Goal: Information Seeking & Learning: Learn about a topic

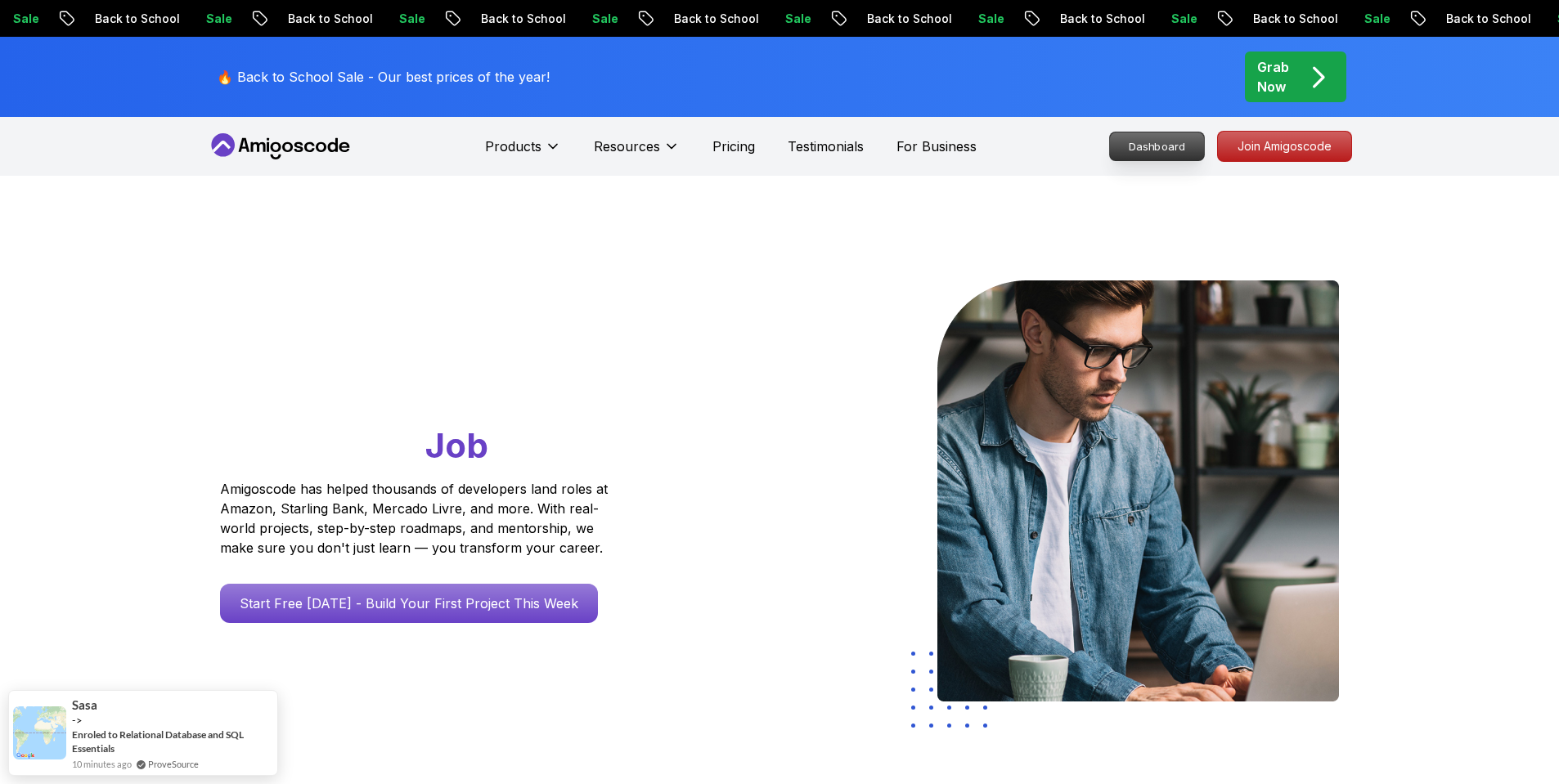
click at [1165, 146] on p "Dashboard" at bounding box center [1156, 146] width 94 height 28
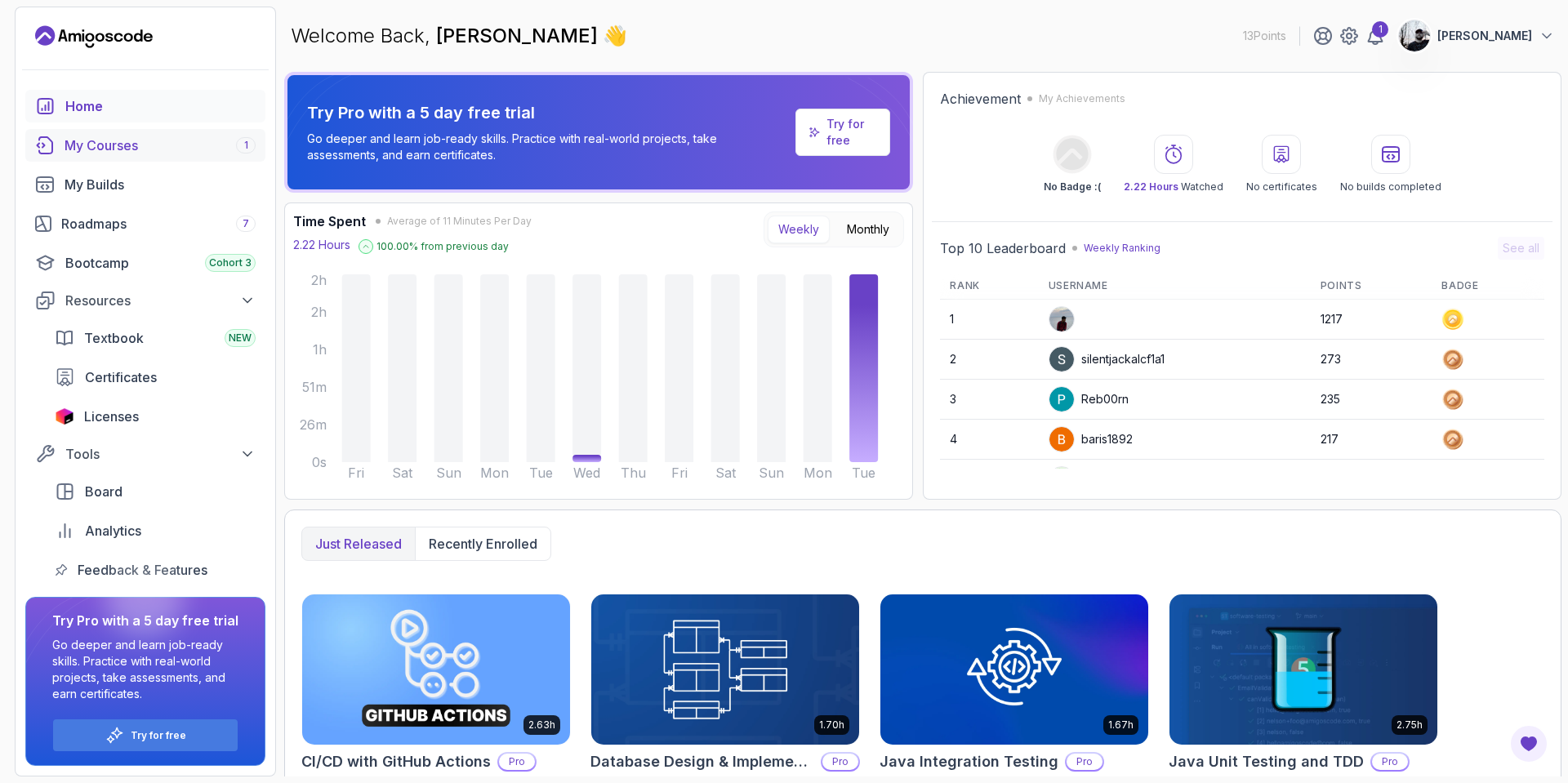
click at [103, 150] on div "My Courses 1" at bounding box center [160, 145] width 191 height 20
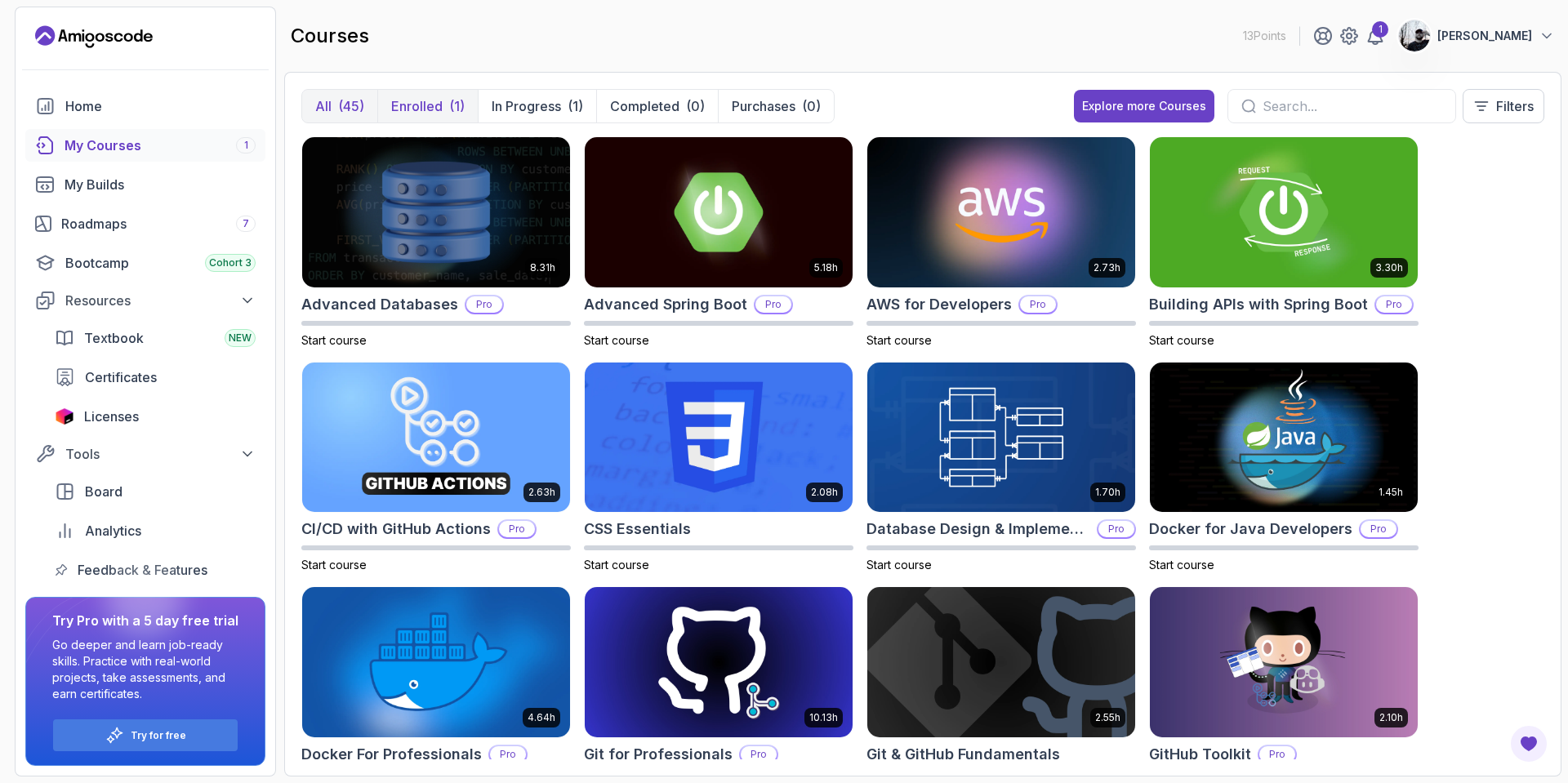
click at [422, 116] on button "Enrolled (1)" at bounding box center [428, 106] width 100 height 32
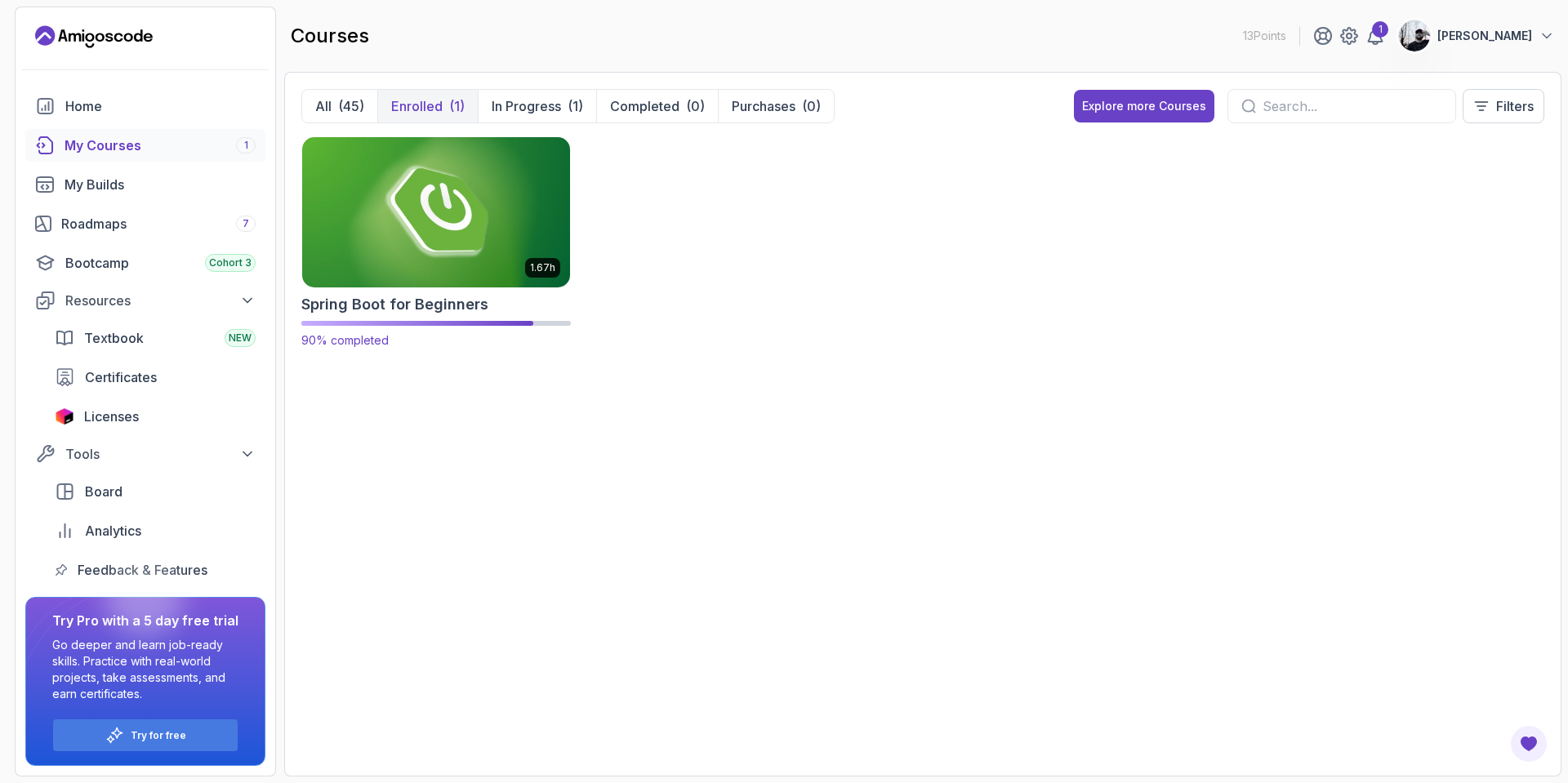
click at [434, 206] on img at bounding box center [436, 211] width 281 height 157
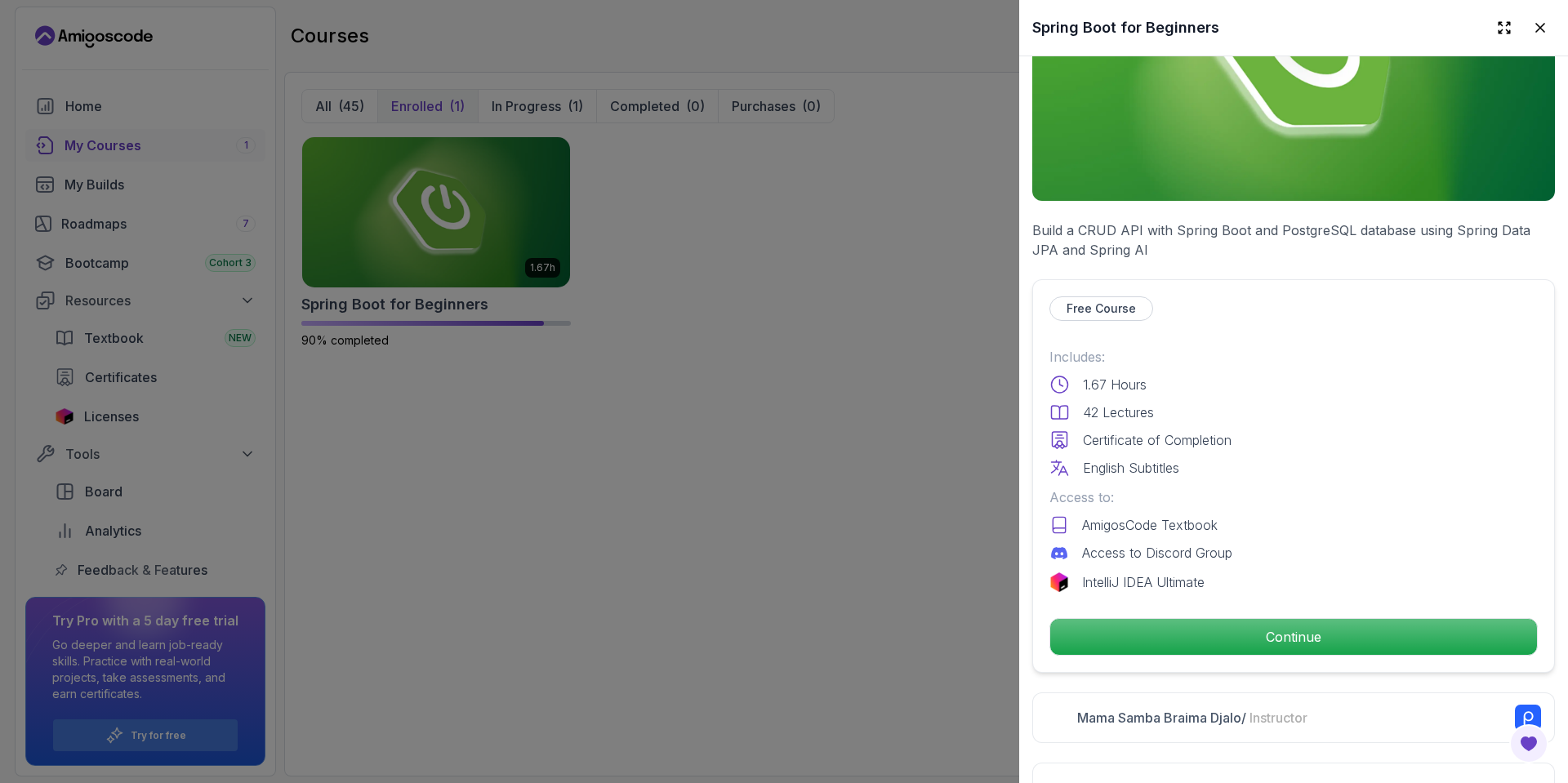
scroll to position [480, 0]
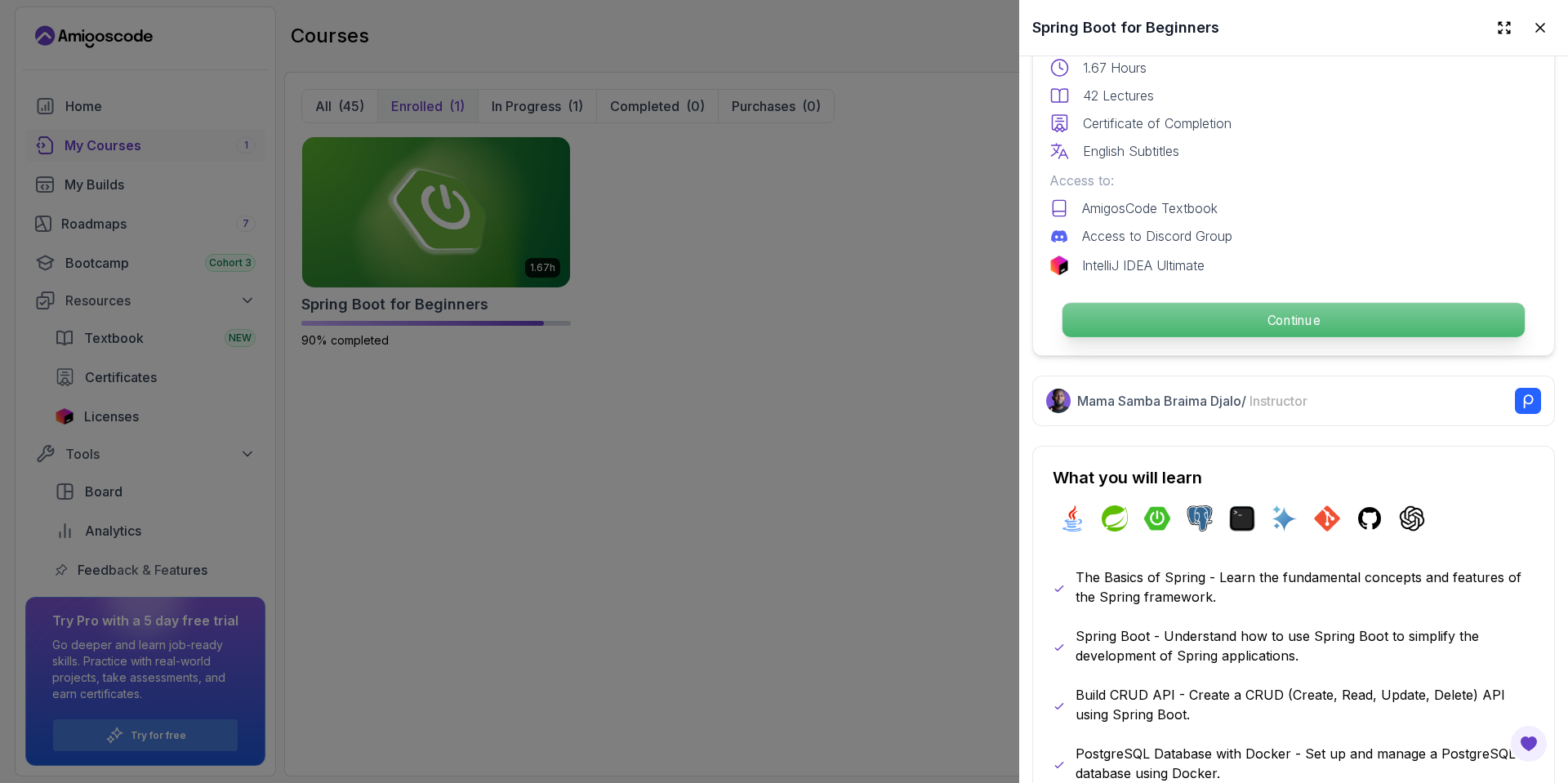
click at [1240, 318] on p "Continue" at bounding box center [1294, 320] width 463 height 34
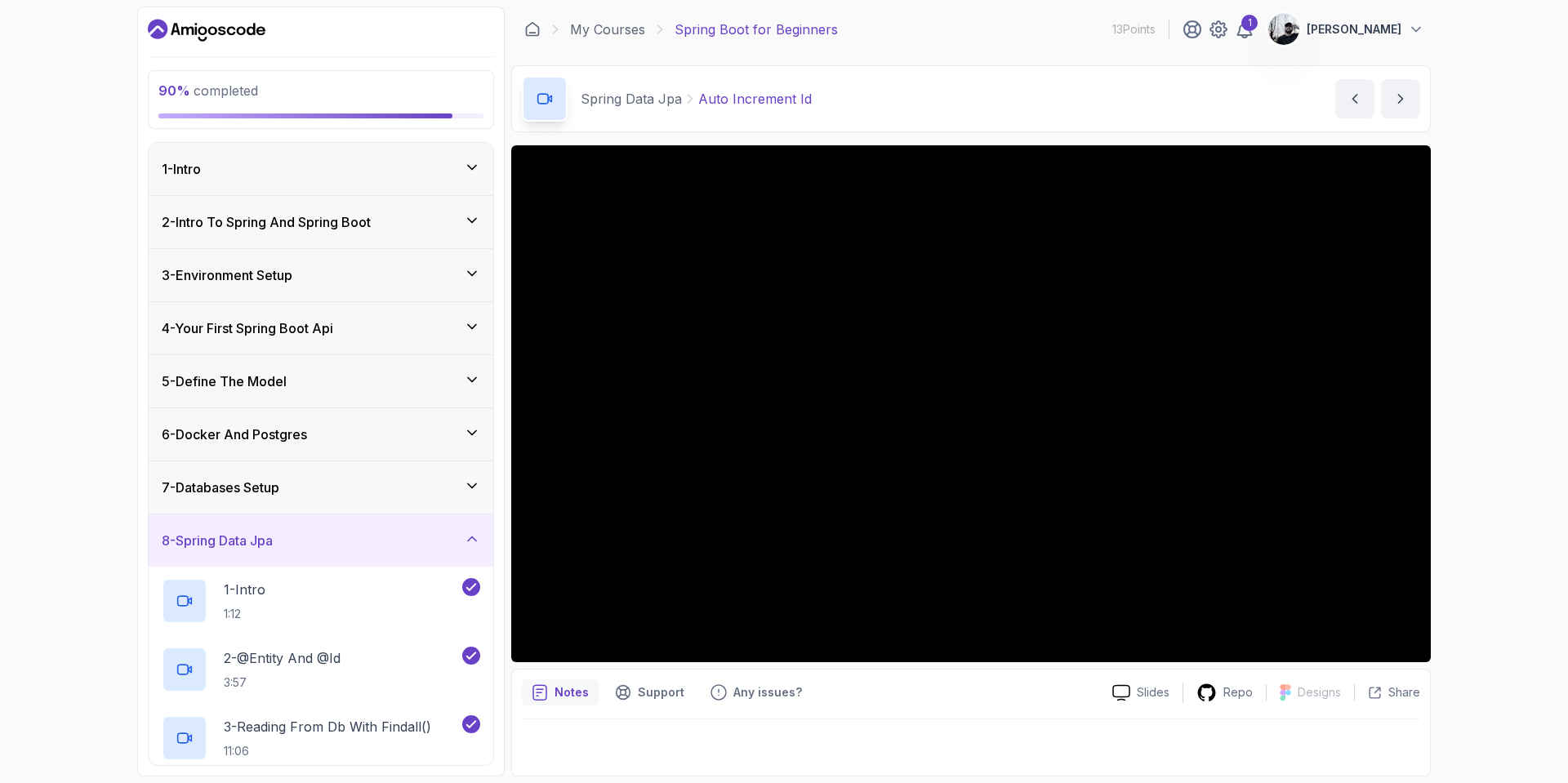
click at [316, 377] on div "5 - Define The Model" at bounding box center [321, 381] width 319 height 20
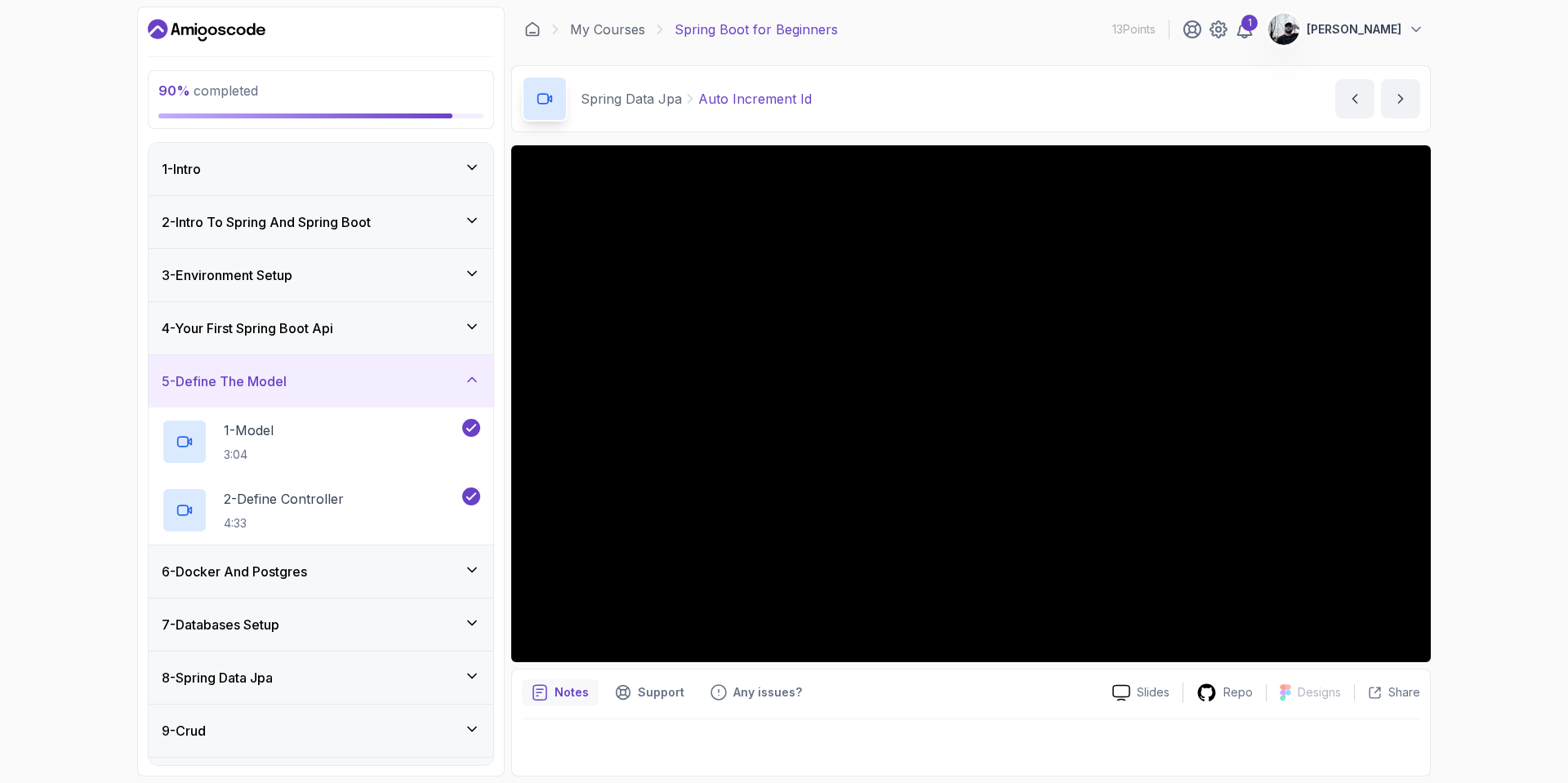
click at [316, 377] on div "5 - Define The Model" at bounding box center [321, 381] width 319 height 20
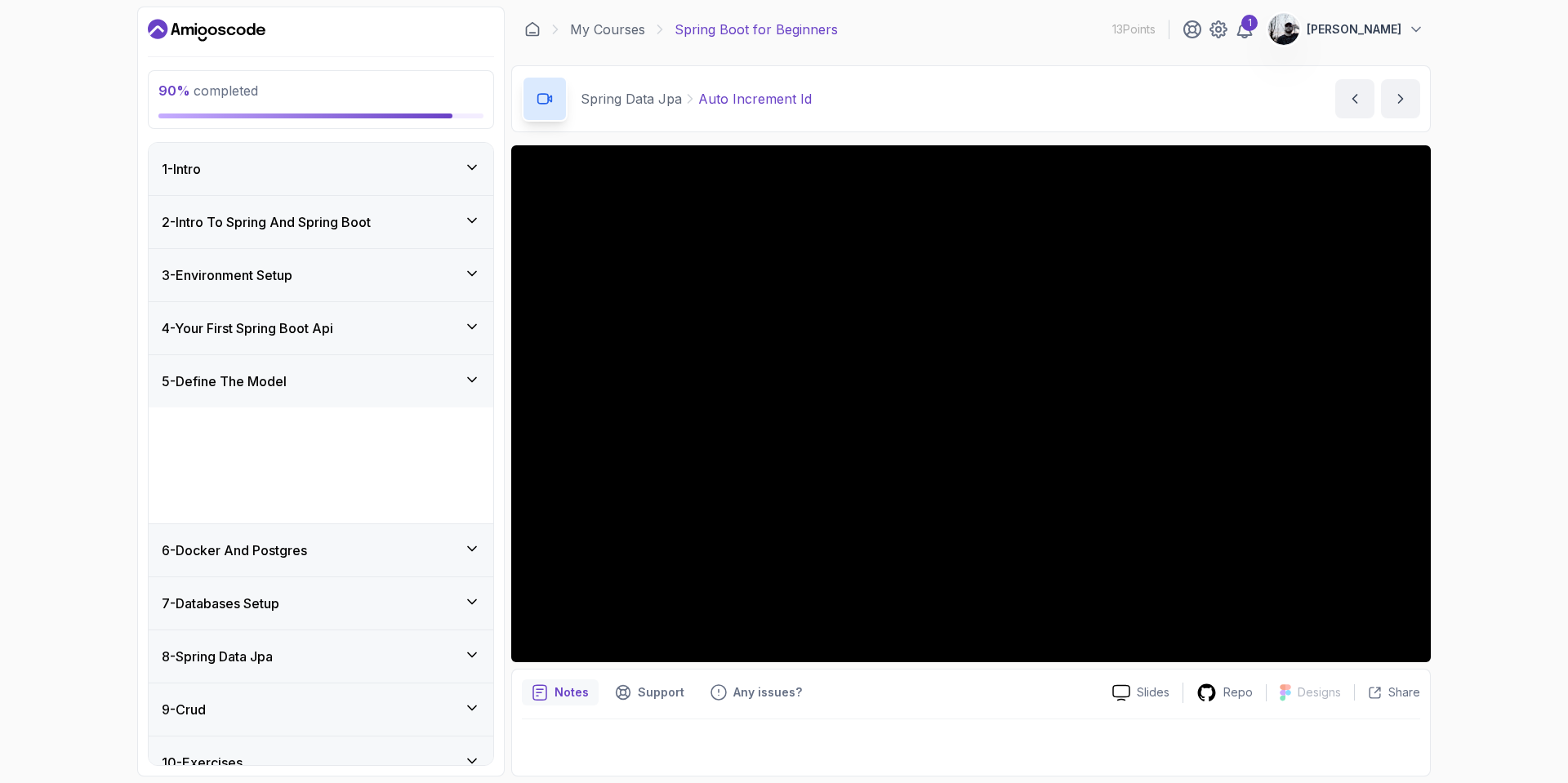
click at [308, 328] on h3 "4 - Your First Spring Boot Api" at bounding box center [247, 328] width 172 height 20
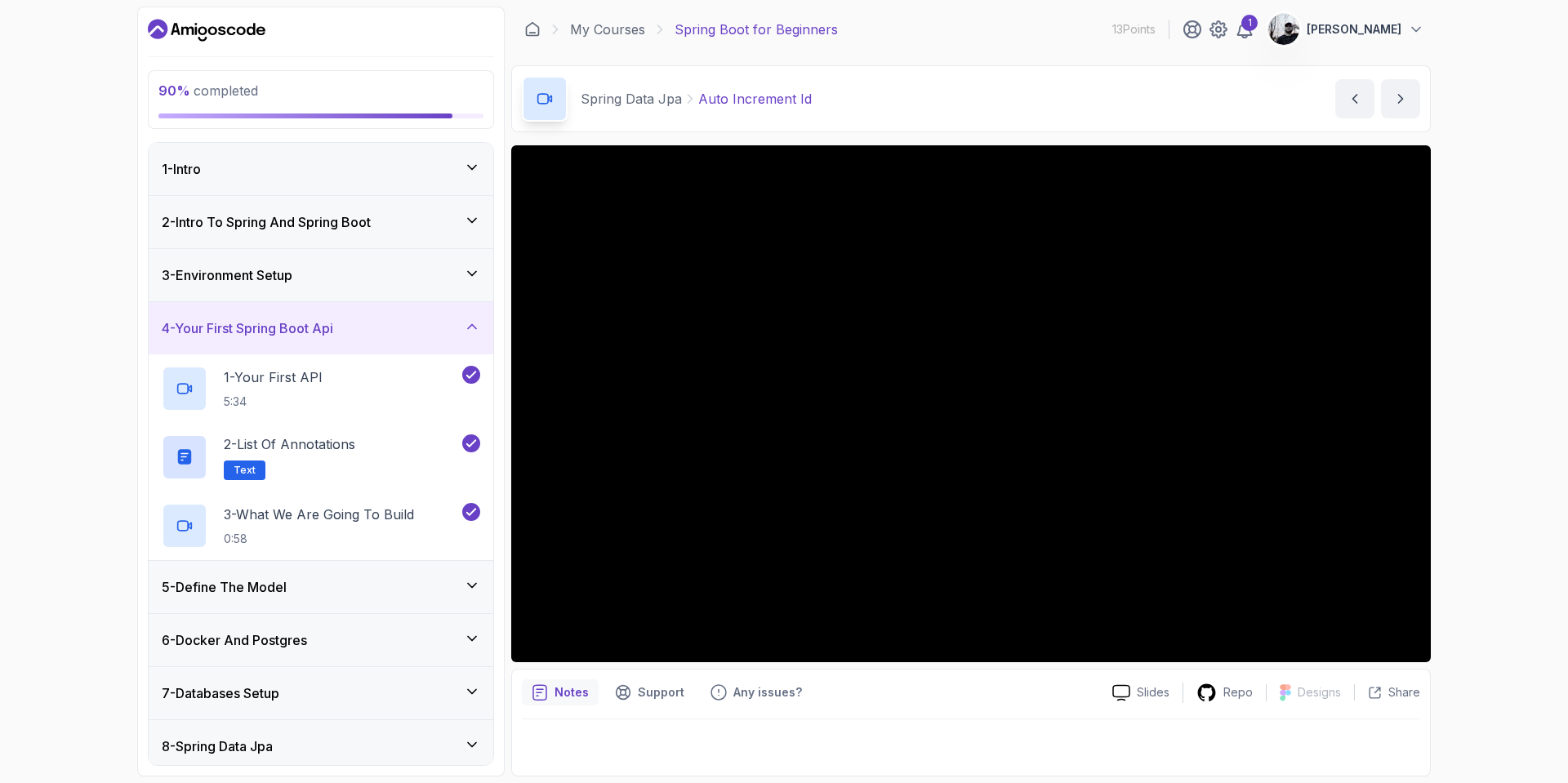
click at [307, 326] on h3 "4 - Your First Spring Boot Api" at bounding box center [247, 328] width 172 height 20
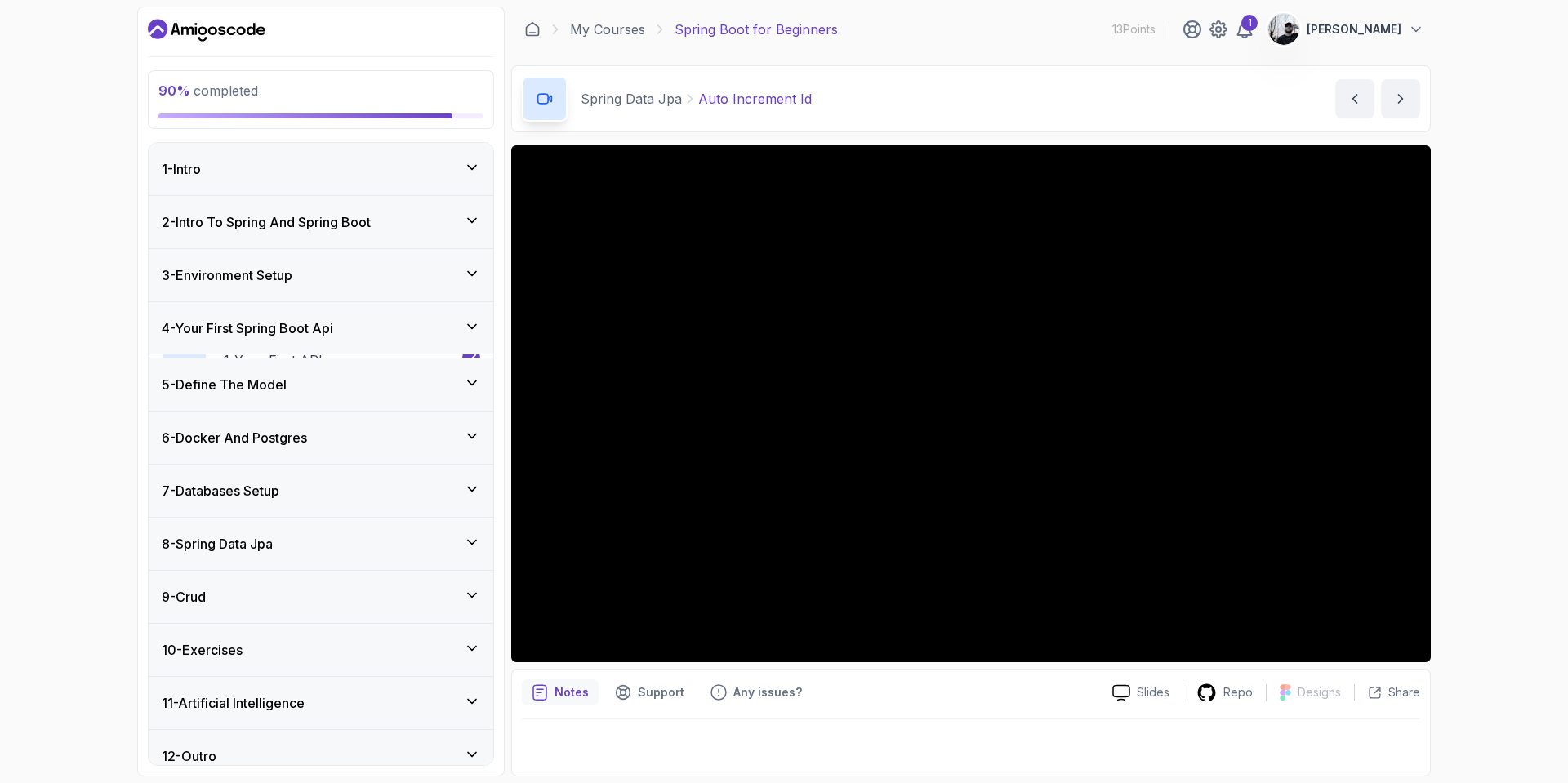
click at [319, 285] on div "3 - Environment Setup" at bounding box center [320, 275] width 344 height 52
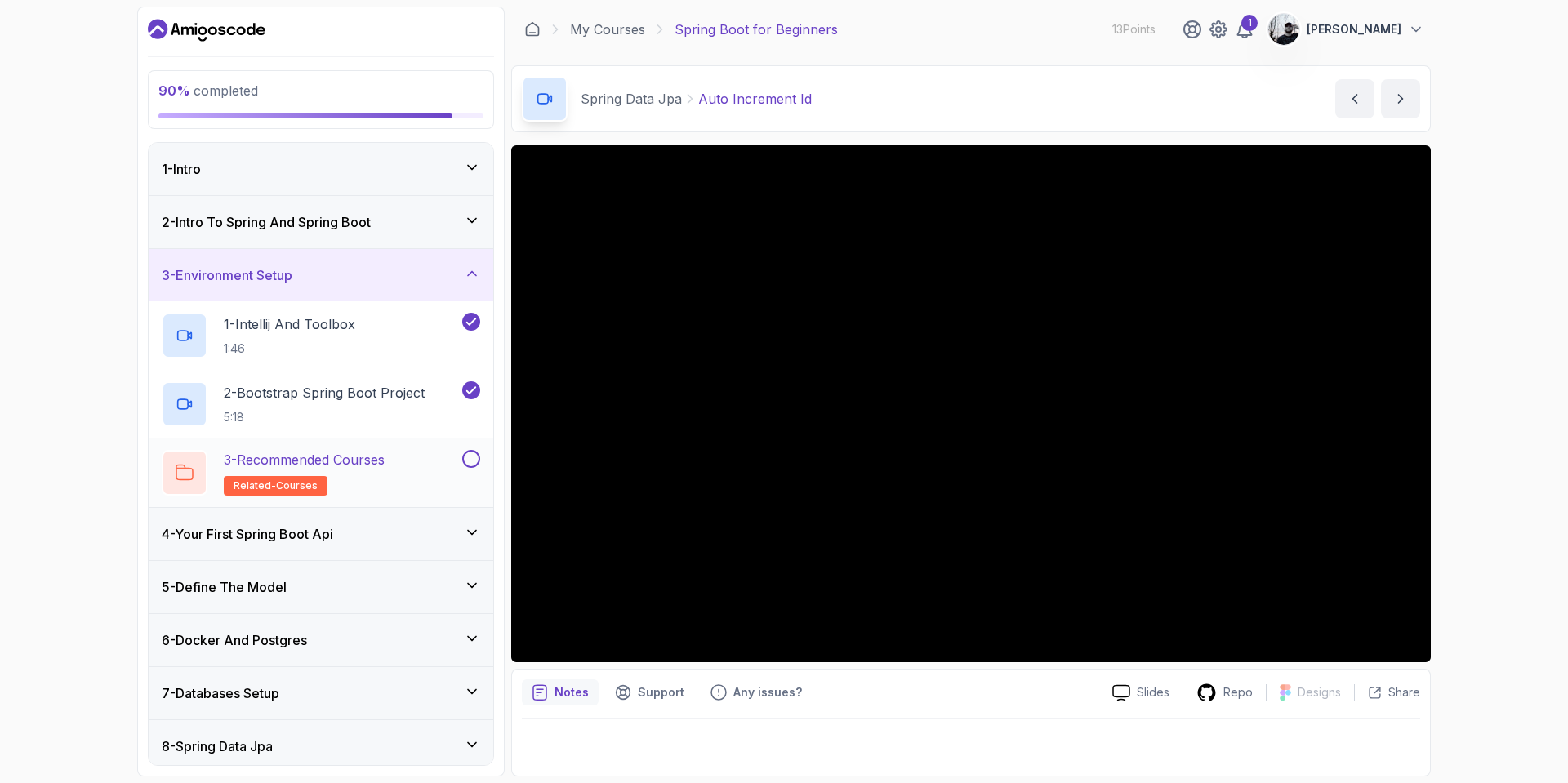
click at [472, 456] on button at bounding box center [471, 459] width 18 height 18
click at [410, 212] on div "2 - Intro To Spring And Spring Boot" at bounding box center [321, 222] width 319 height 20
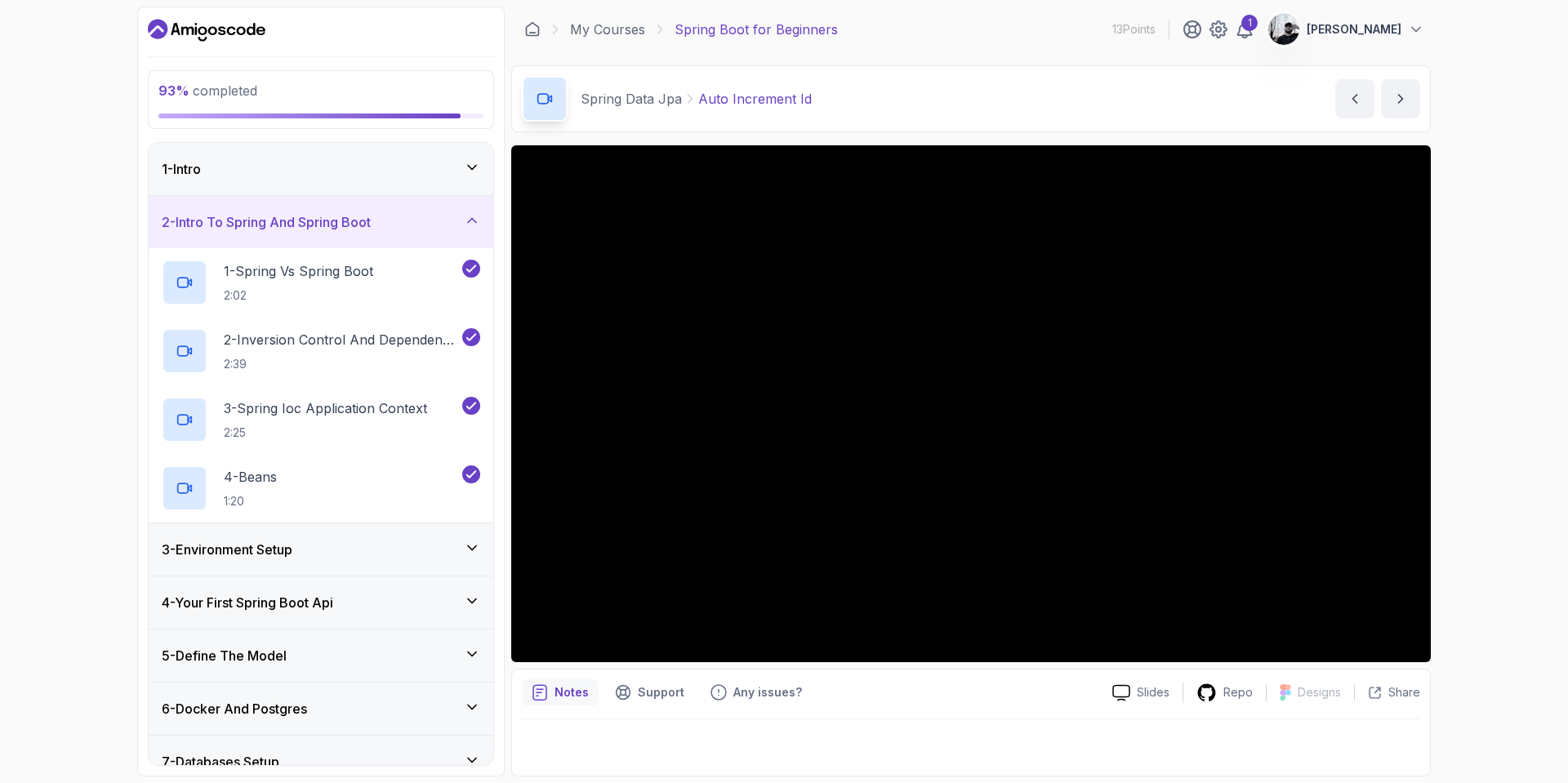
click at [412, 166] on div "1 - Intro" at bounding box center [321, 169] width 319 height 20
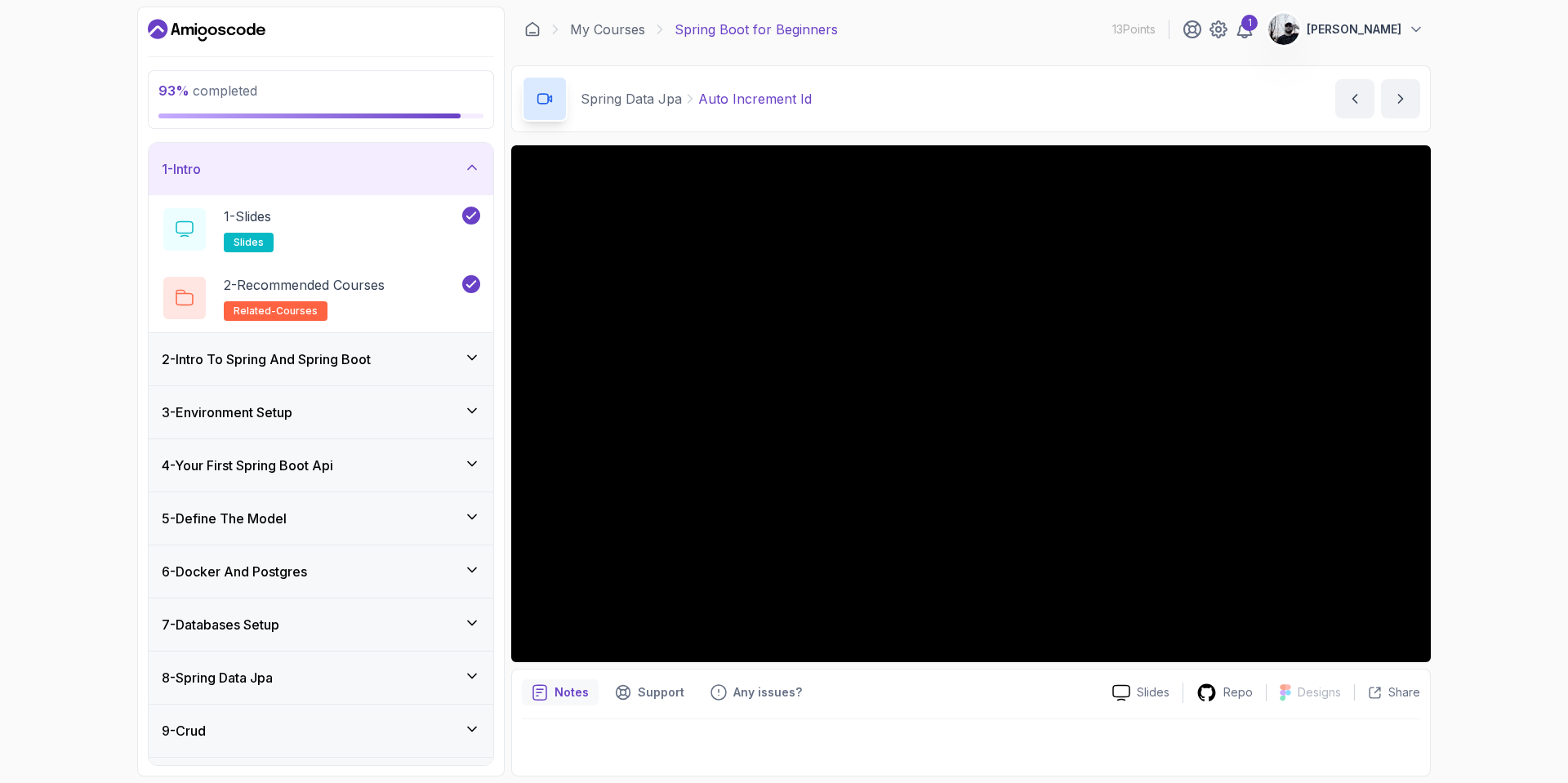
click at [374, 423] on div "3 - Environment Setup" at bounding box center [320, 411] width 344 height 52
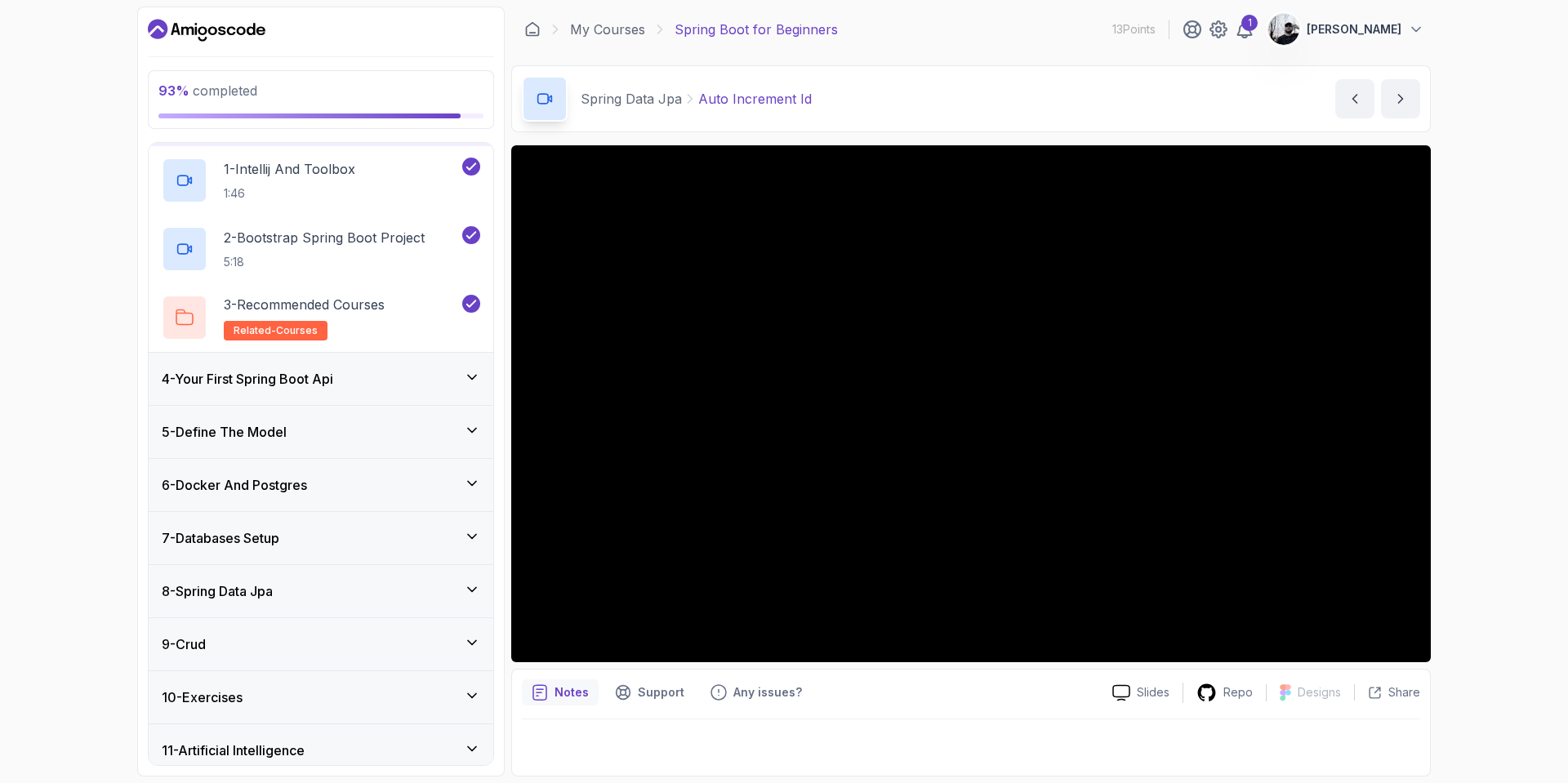
click at [367, 380] on div "4 - Your First Spring Boot Api" at bounding box center [321, 378] width 319 height 20
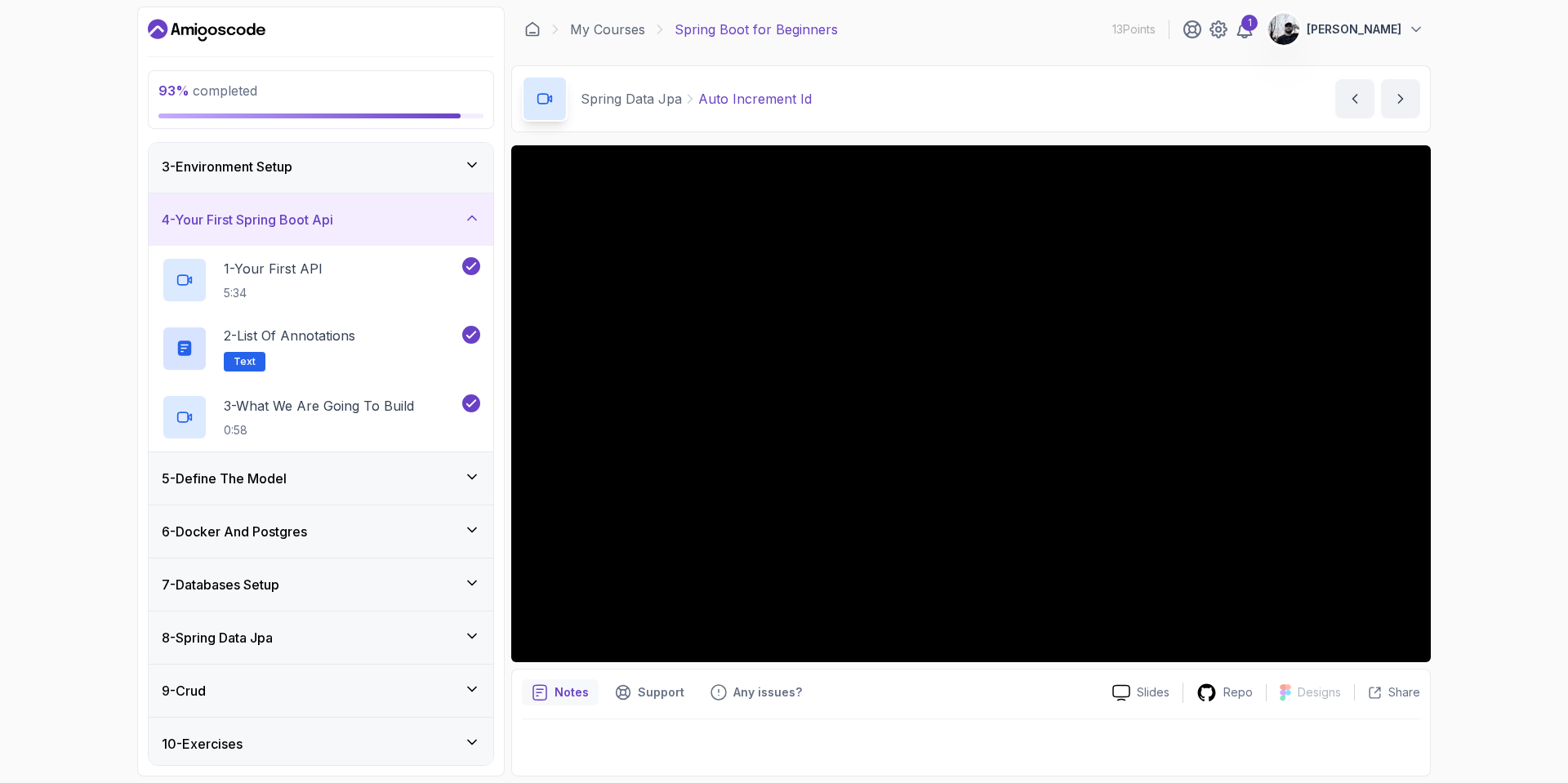
click at [378, 503] on div "5 - Define The Model" at bounding box center [320, 478] width 344 height 52
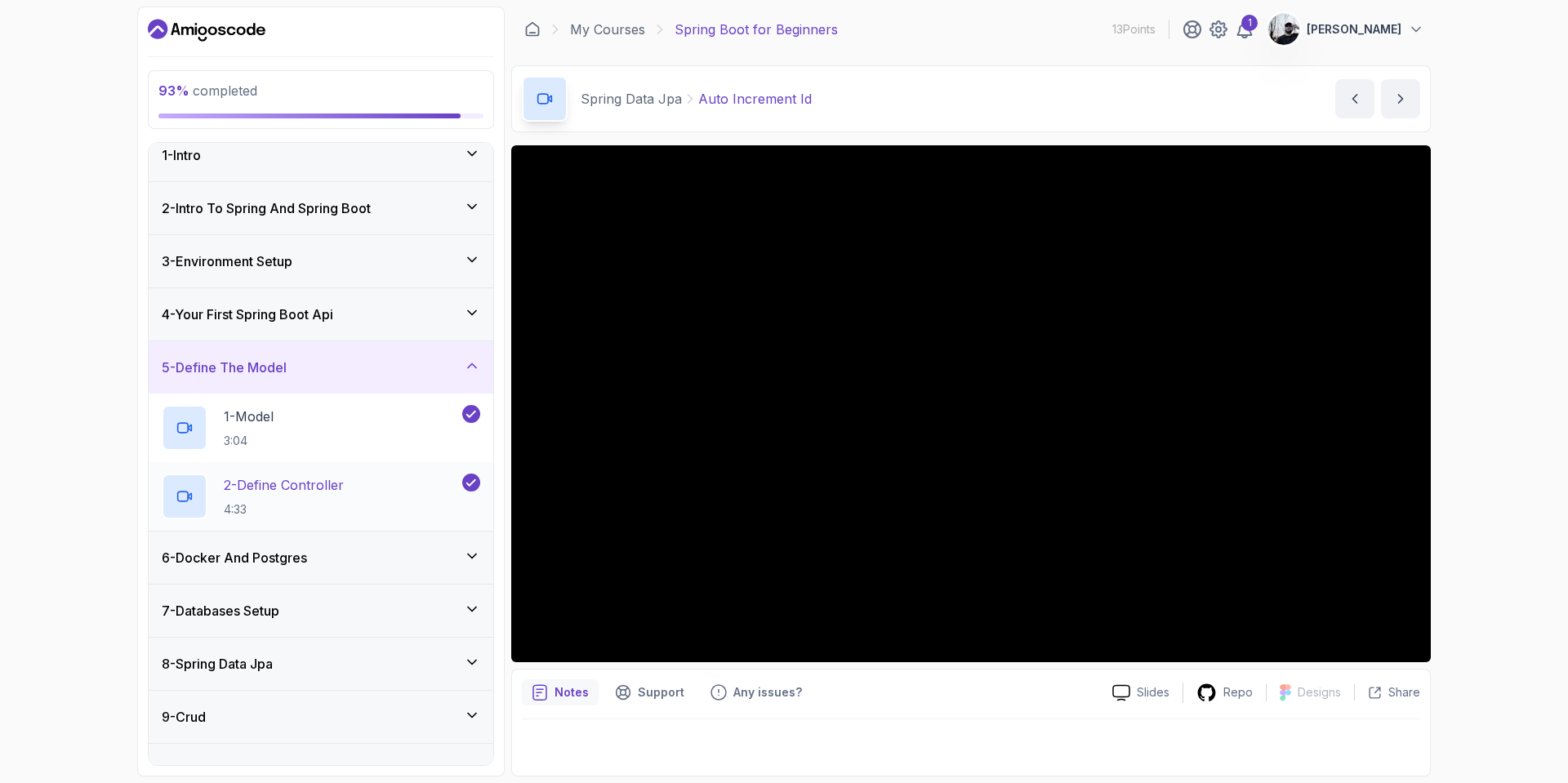
scroll to position [151, 0]
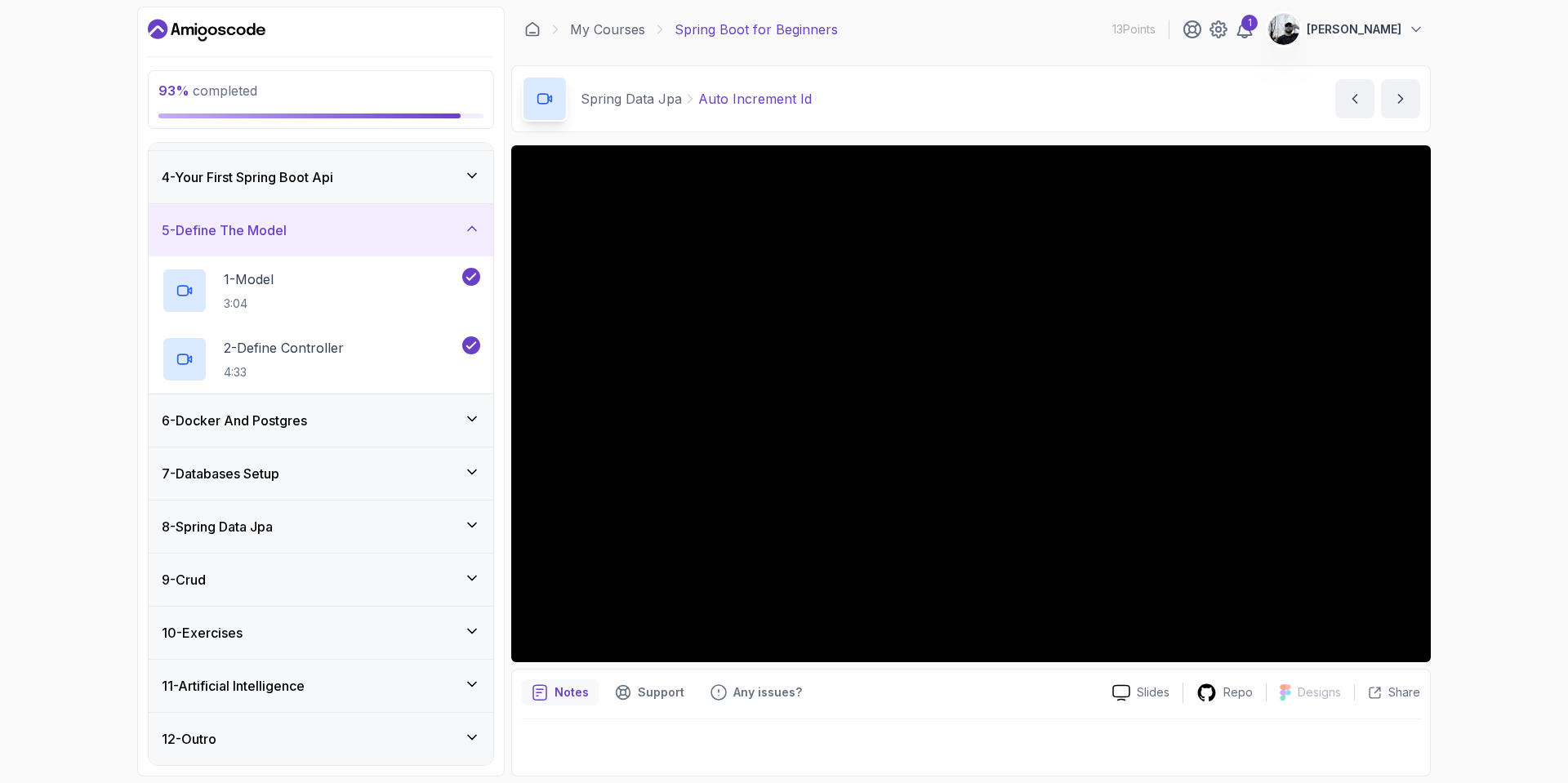
click at [349, 170] on div "4 - Your First Spring Boot Api" at bounding box center [321, 177] width 319 height 20
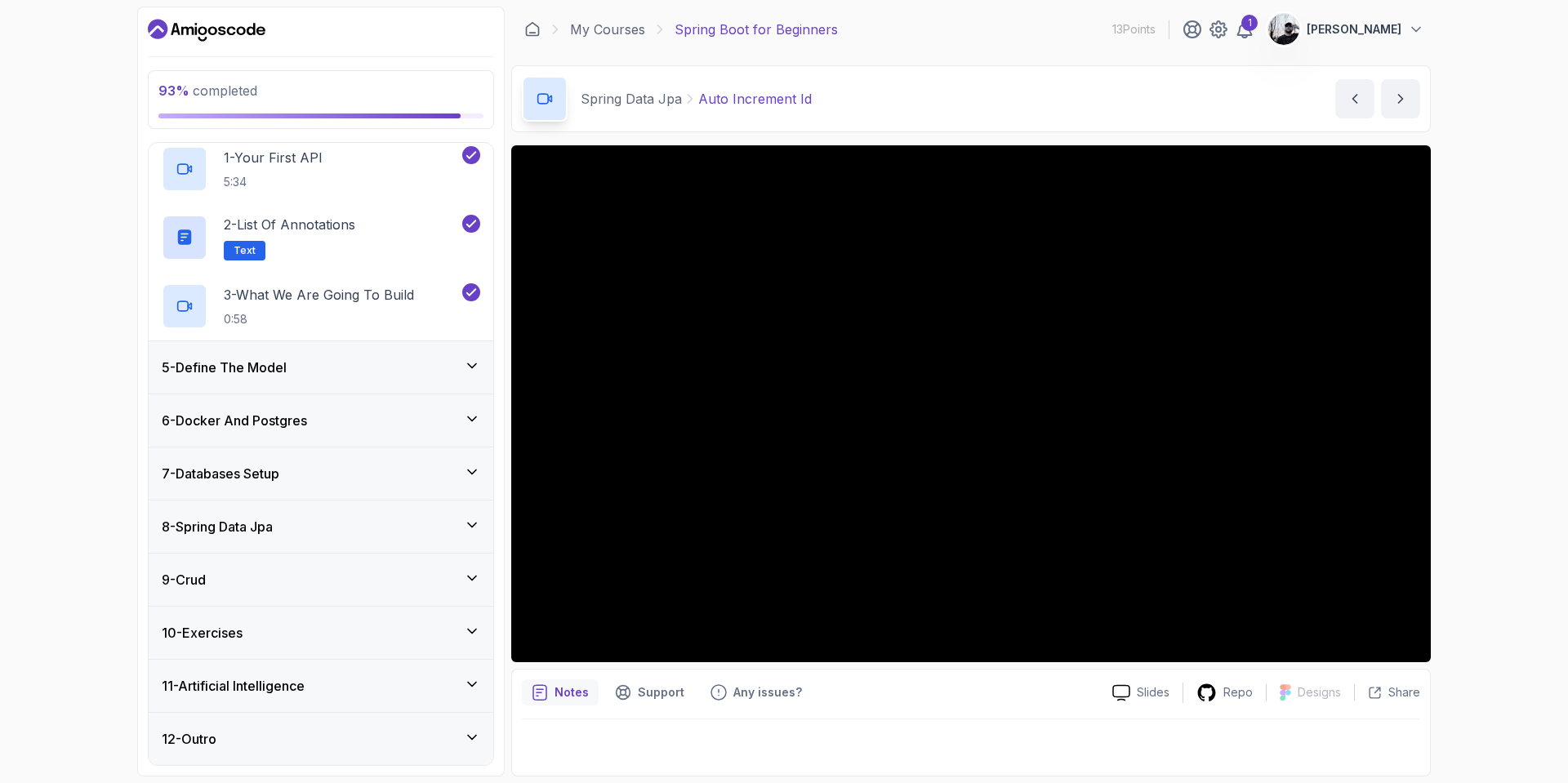
click at [356, 366] on div "5 - Define The Model" at bounding box center [321, 367] width 319 height 20
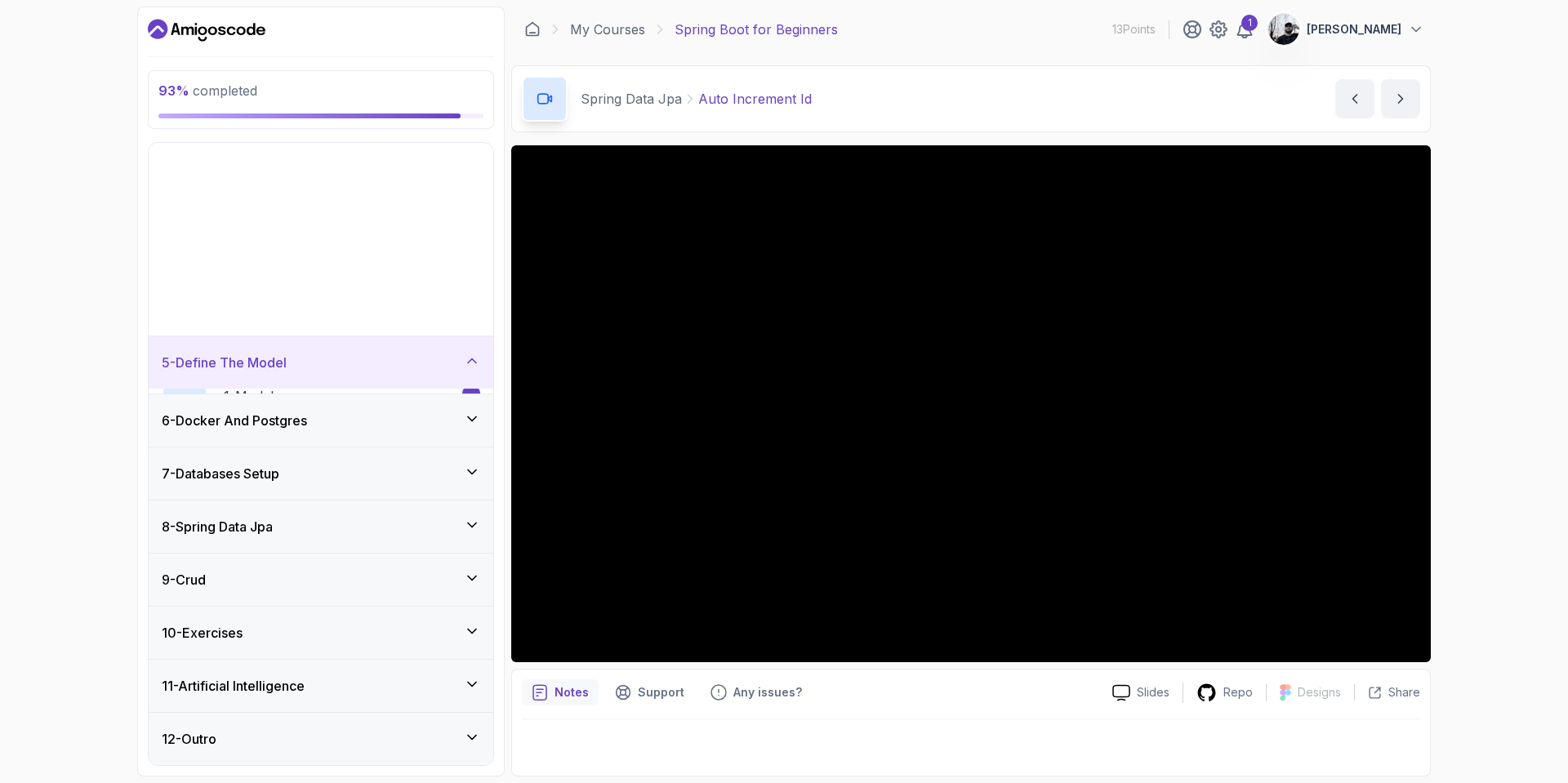
scroll to position [14, 0]
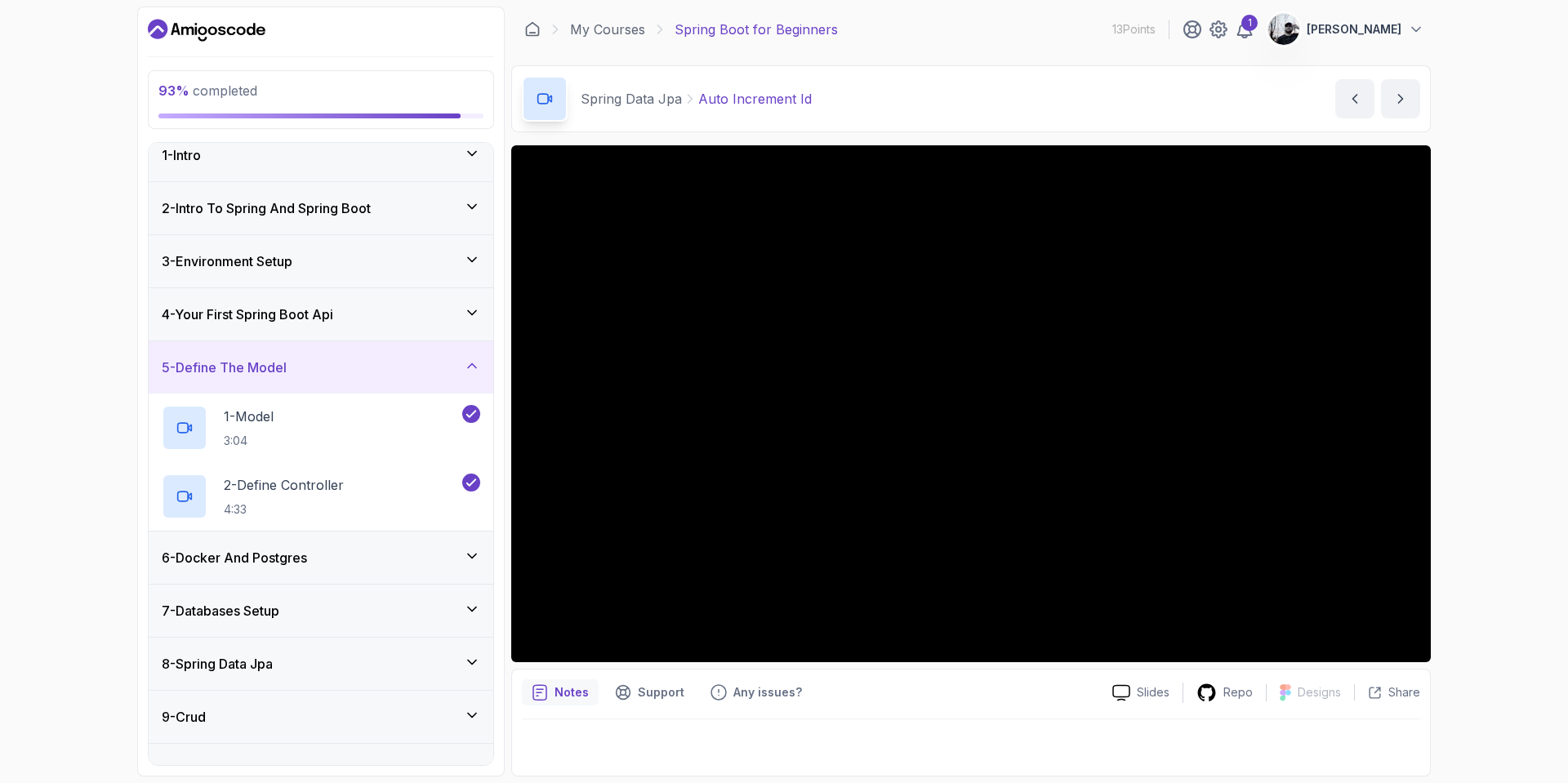
click at [384, 559] on div "6 - Docker And Postgres" at bounding box center [321, 557] width 319 height 20
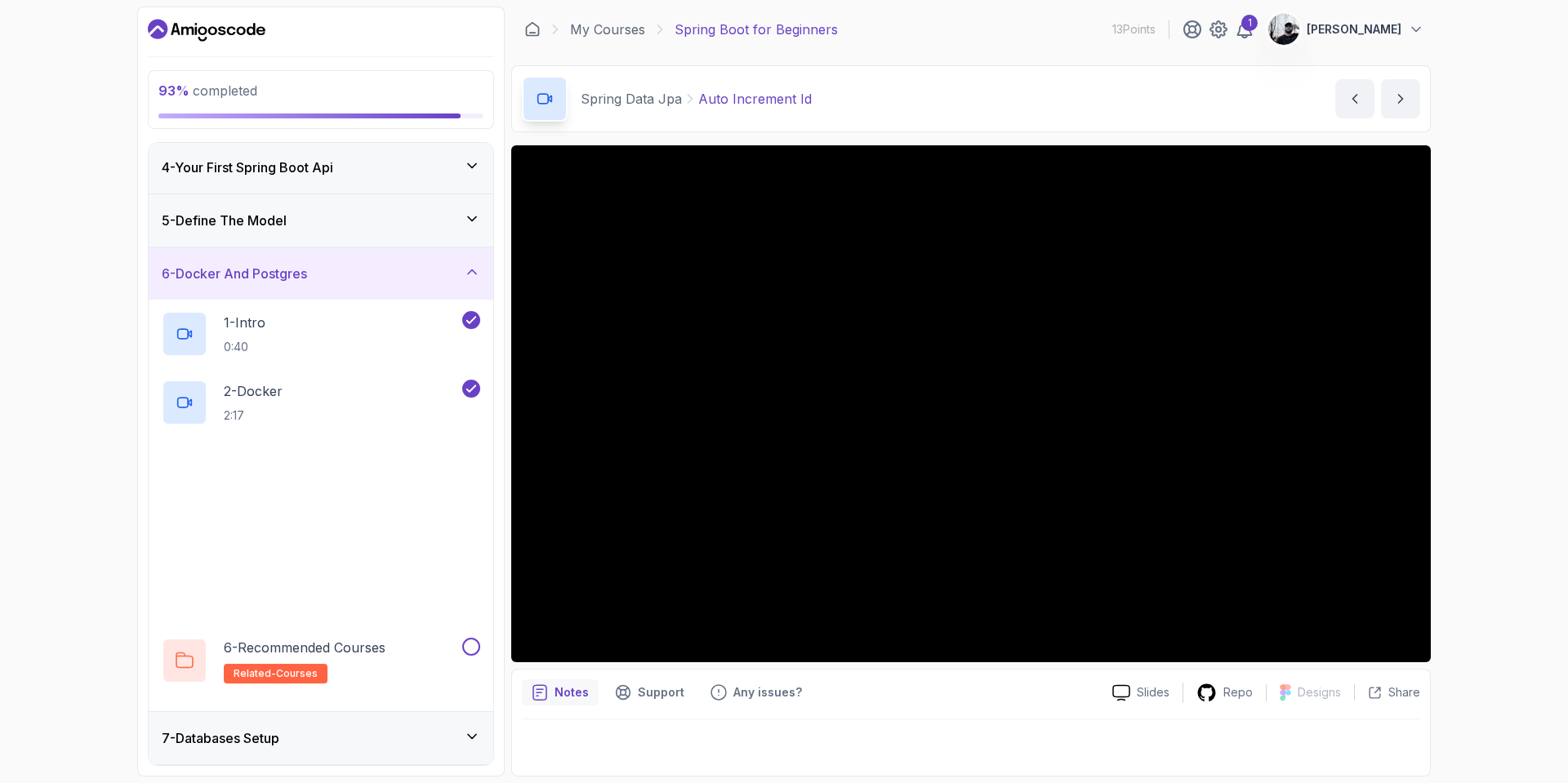
scroll to position [426, 0]
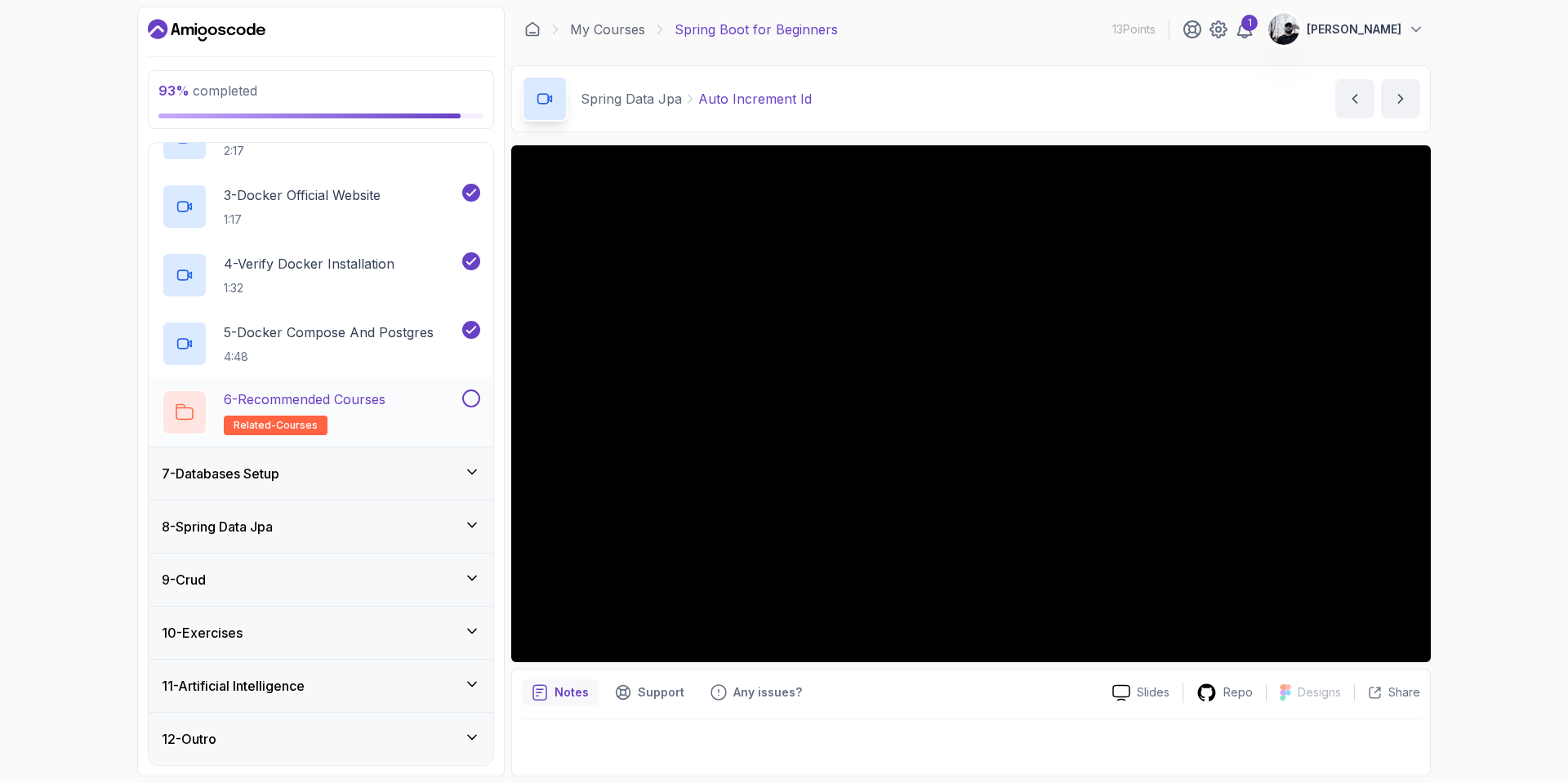
click at [472, 398] on button at bounding box center [471, 398] width 18 height 18
click at [351, 464] on div "7 - Databases Setup" at bounding box center [321, 473] width 319 height 20
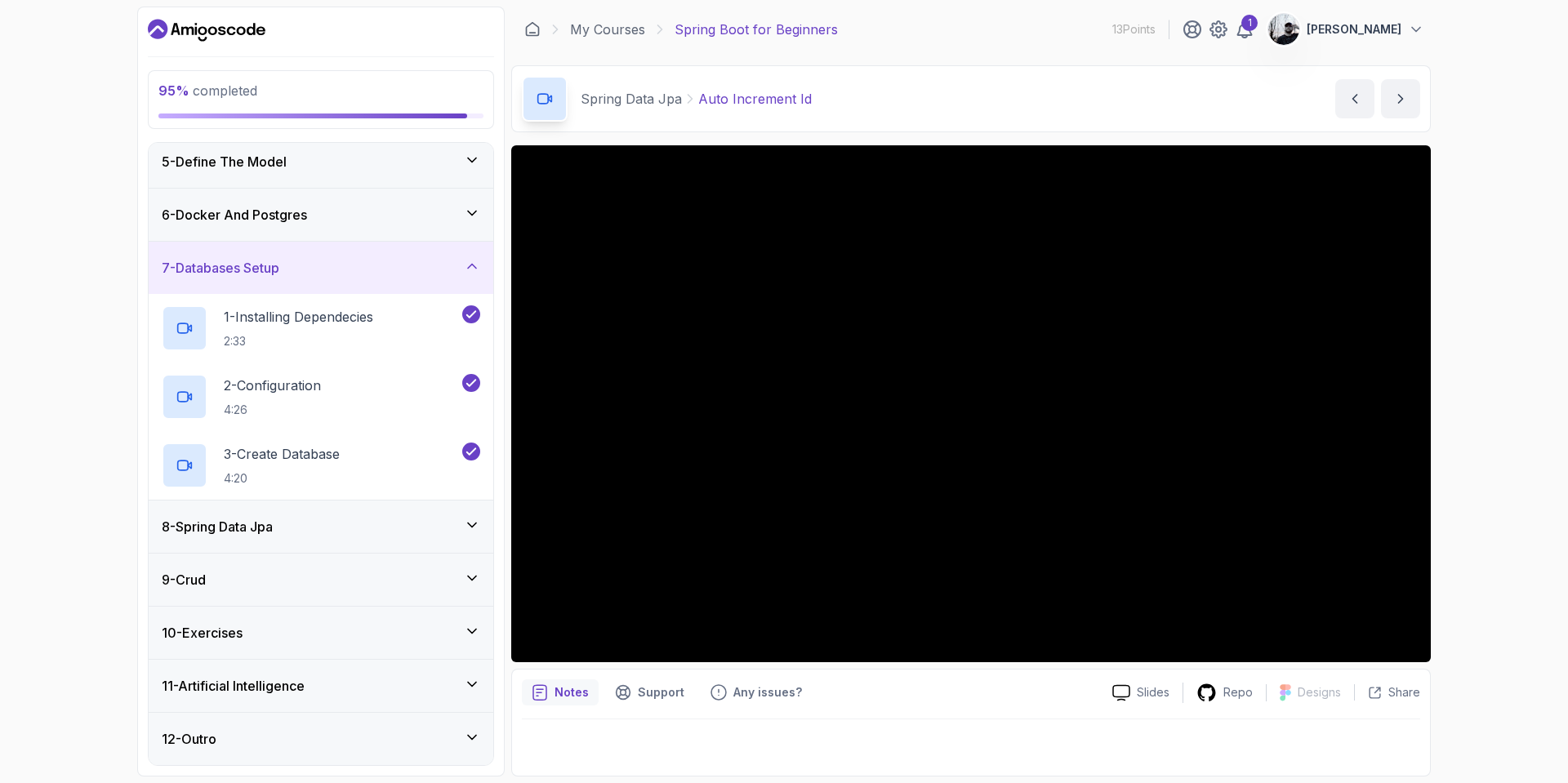
click at [352, 540] on div "8 - Spring Data Jpa" at bounding box center [320, 526] width 344 height 52
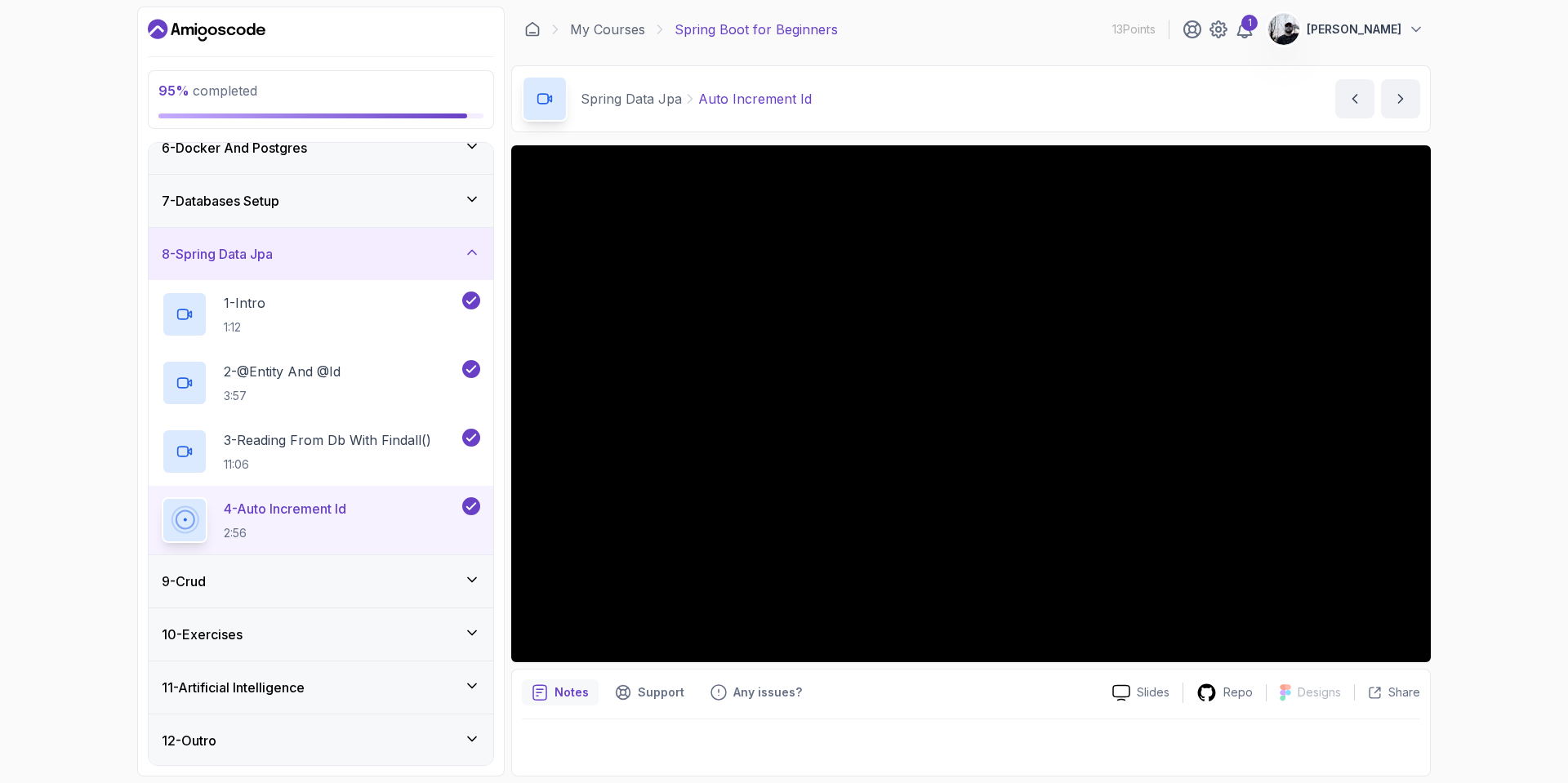
click at [377, 602] on div "9 - Crud" at bounding box center [320, 581] width 344 height 52
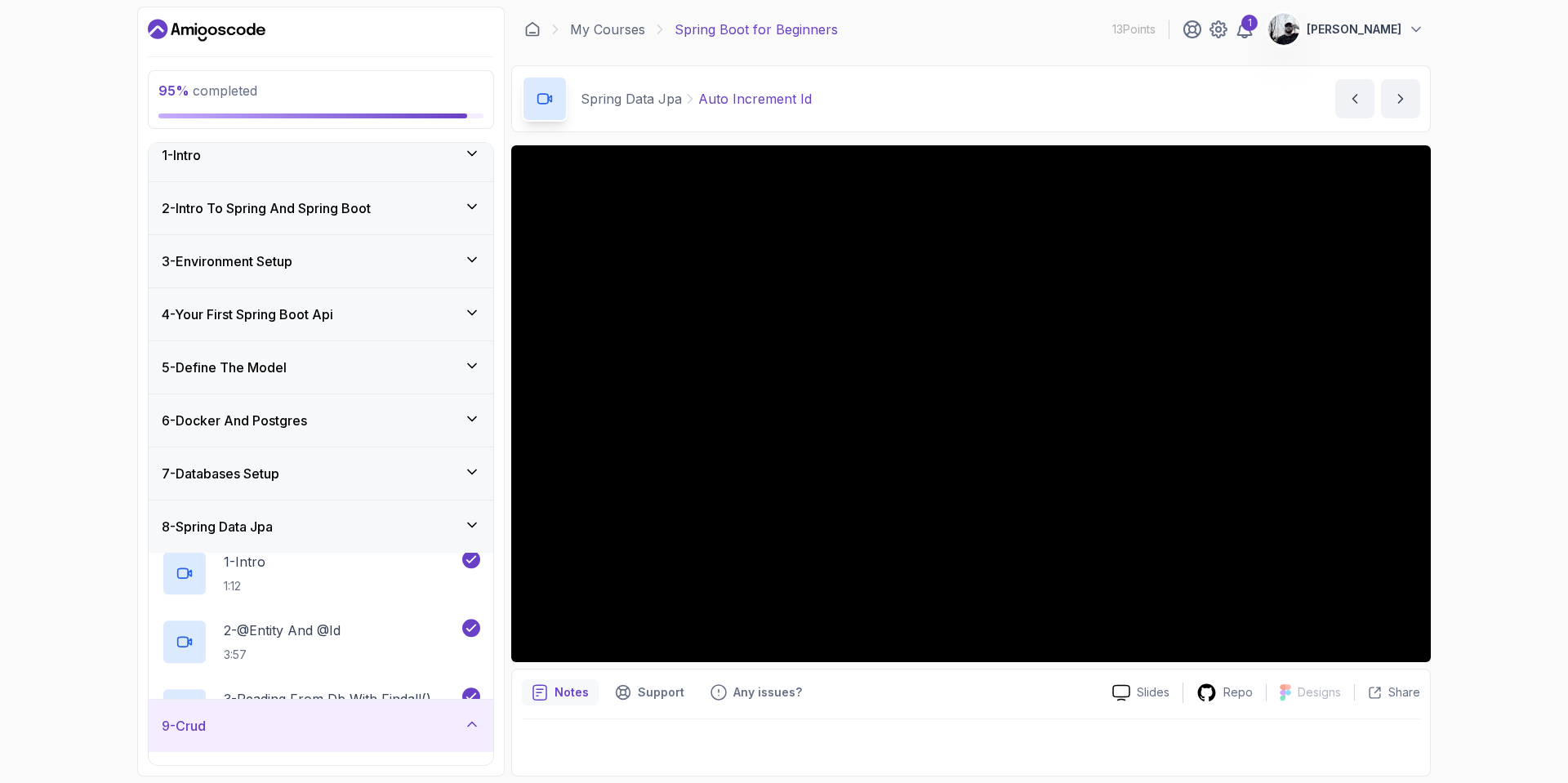
scroll to position [220, 0]
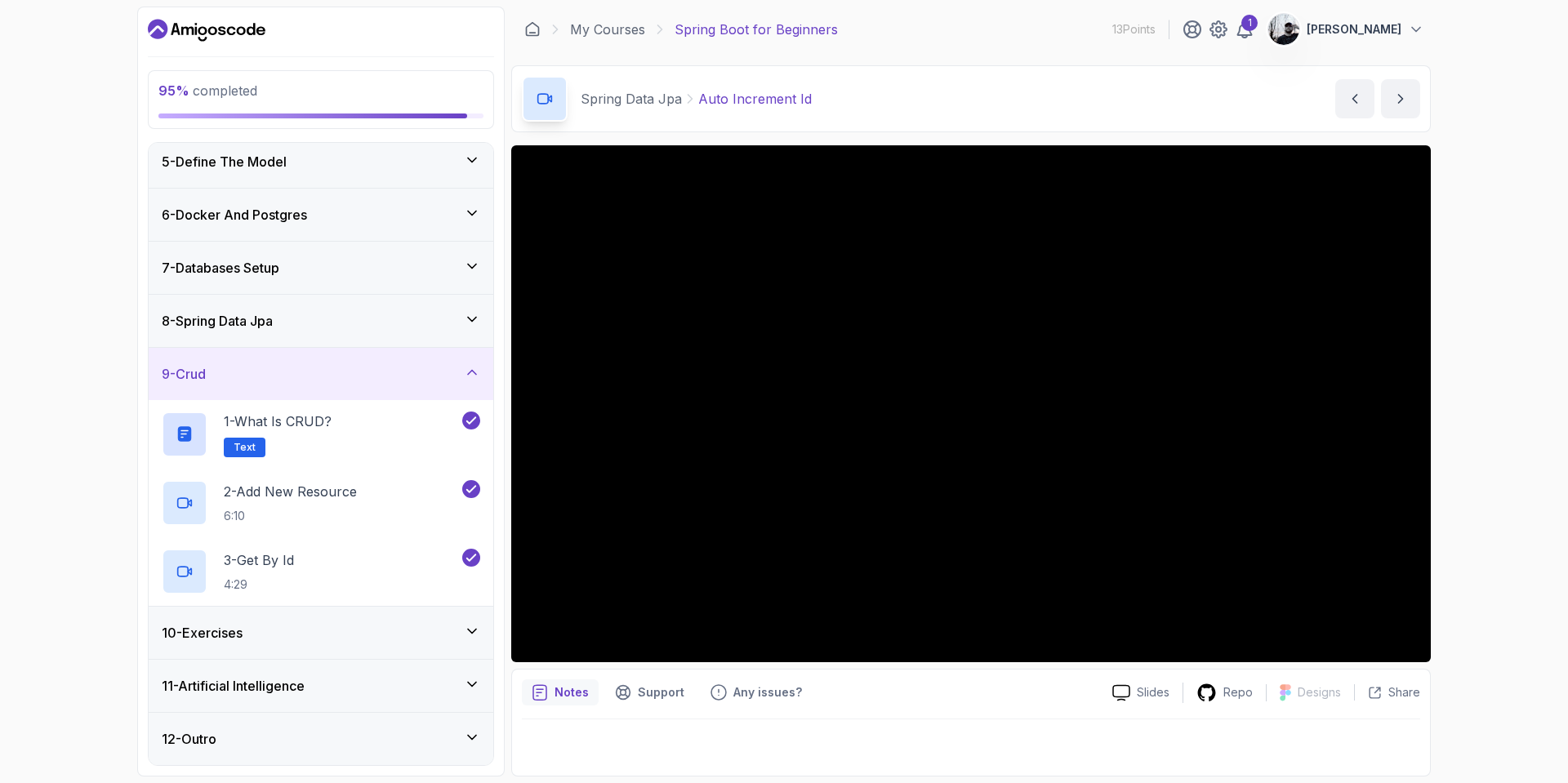
click at [328, 645] on div "10 - Exercises" at bounding box center [320, 632] width 344 height 52
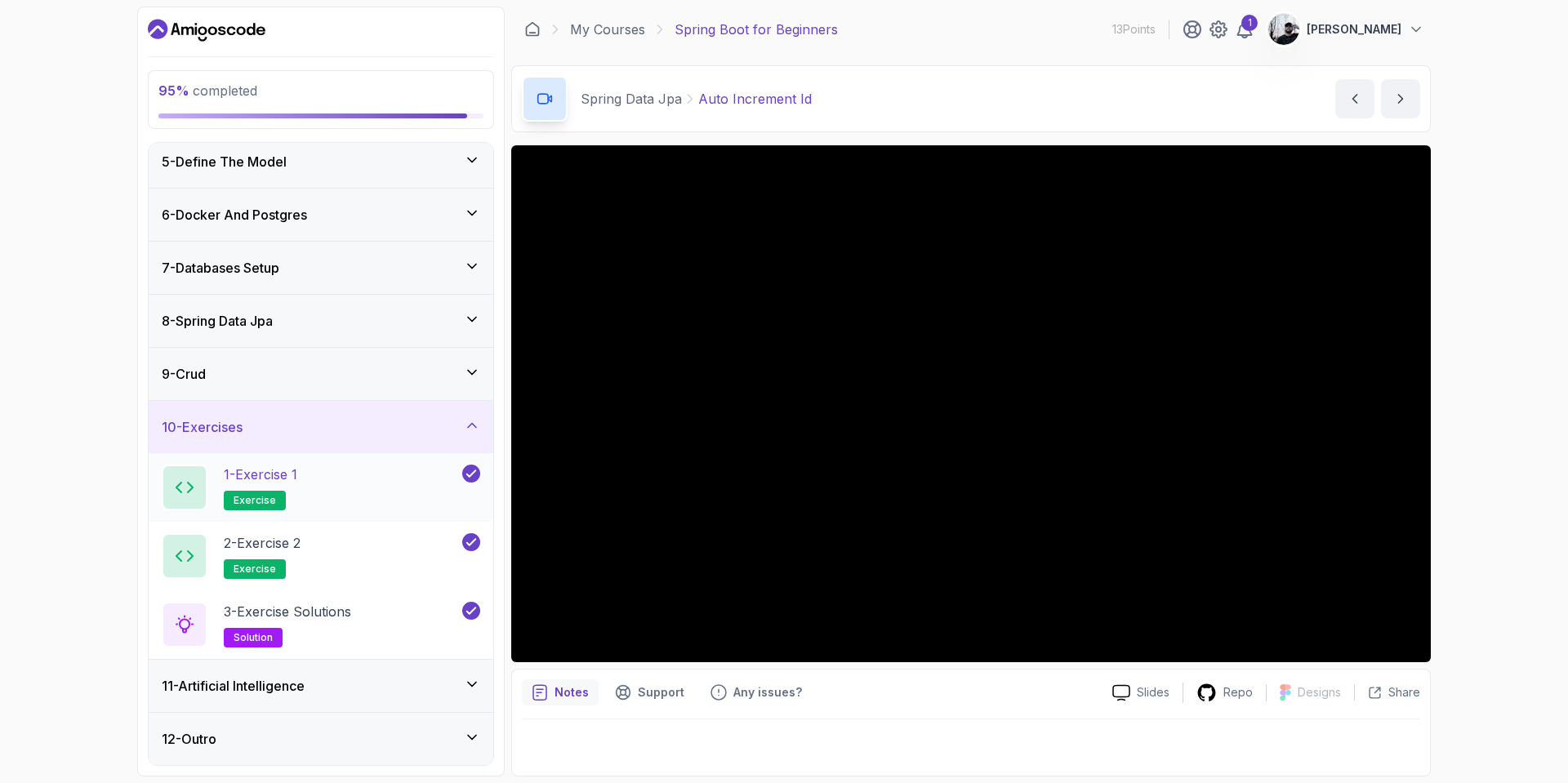
click at [341, 704] on div "11 - Artificial Intelligence" at bounding box center [320, 685] width 344 height 52
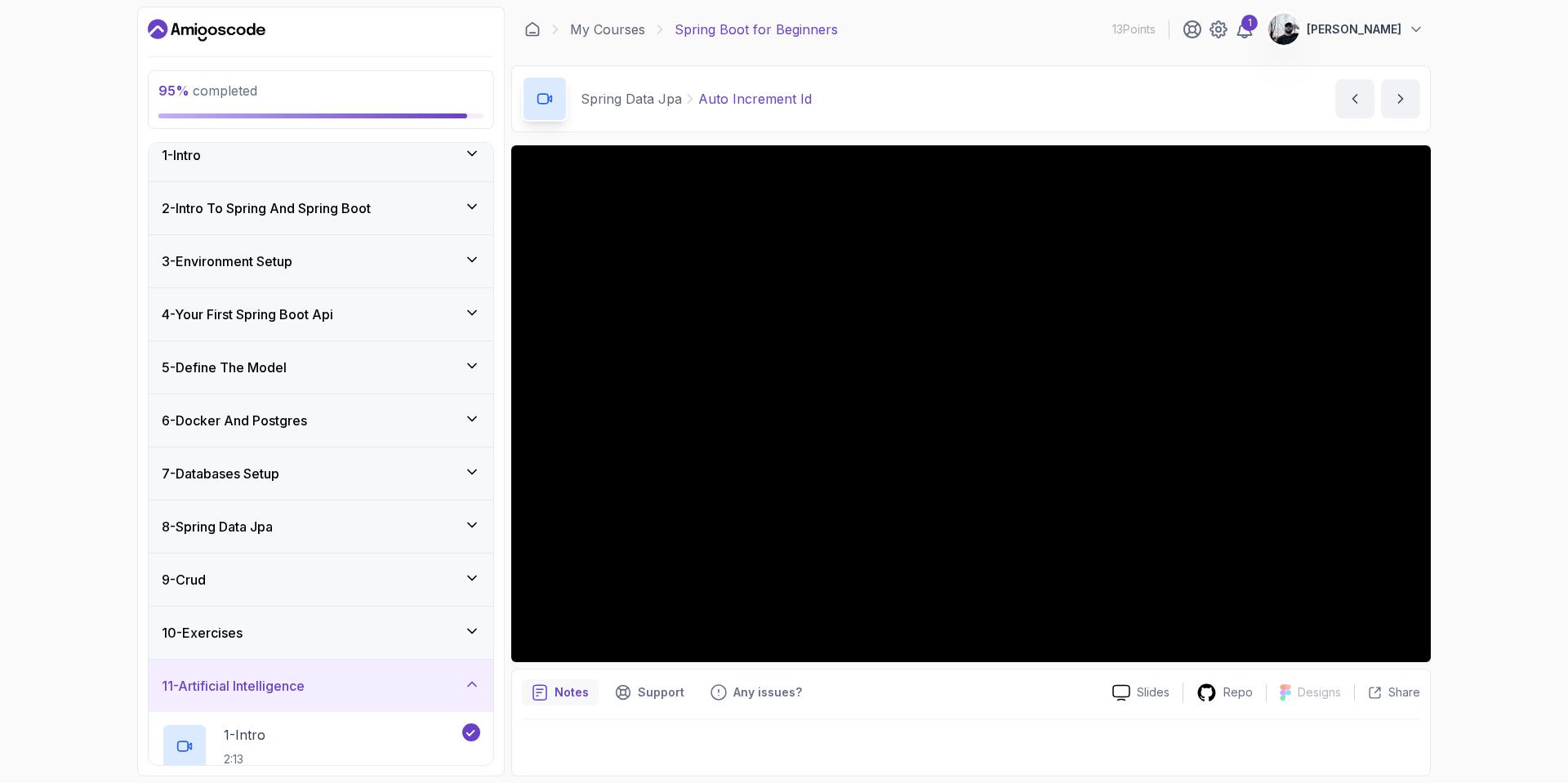
scroll to position [494, 0]
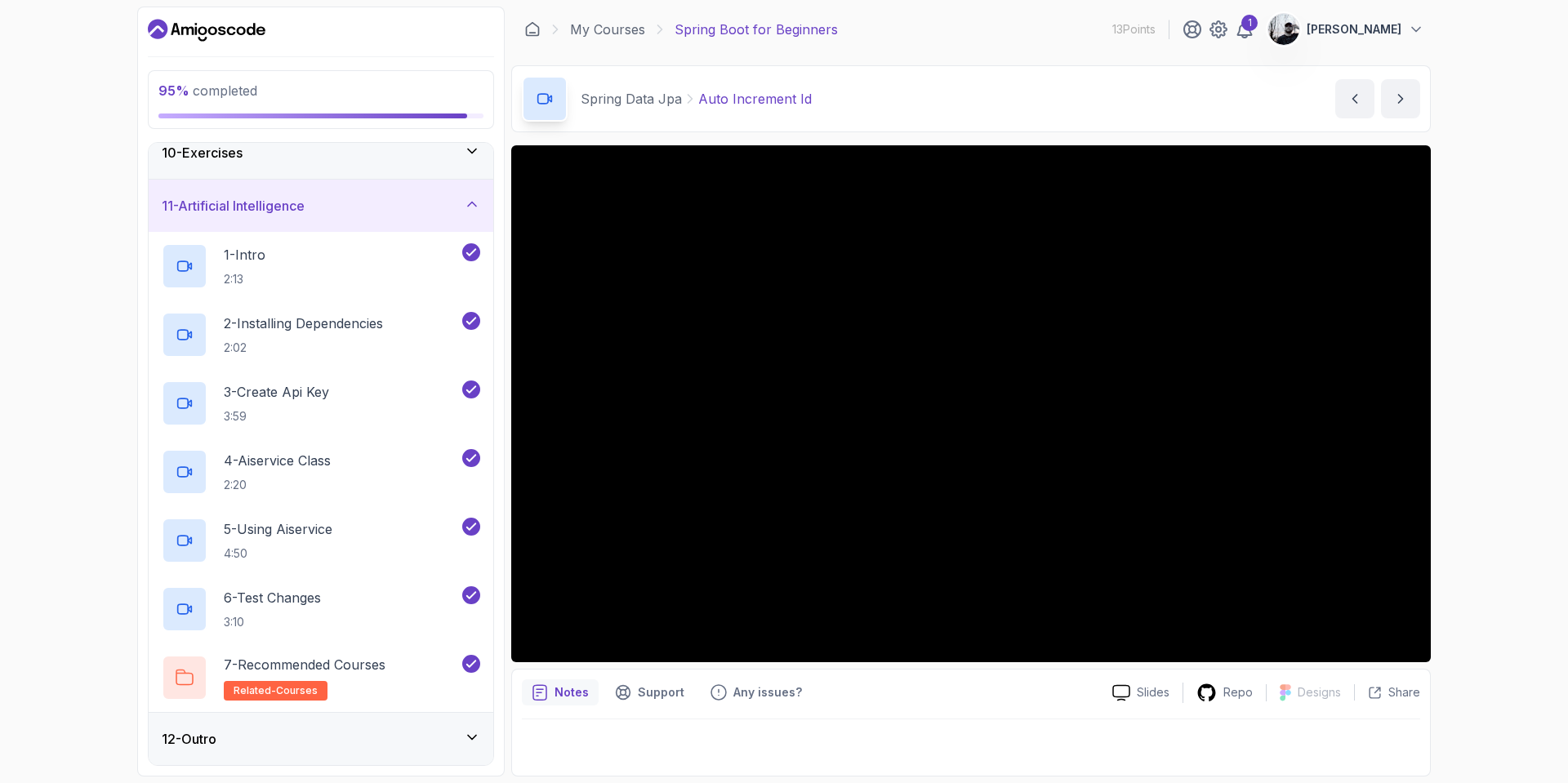
click at [410, 753] on div "12 - Outro" at bounding box center [320, 738] width 344 height 52
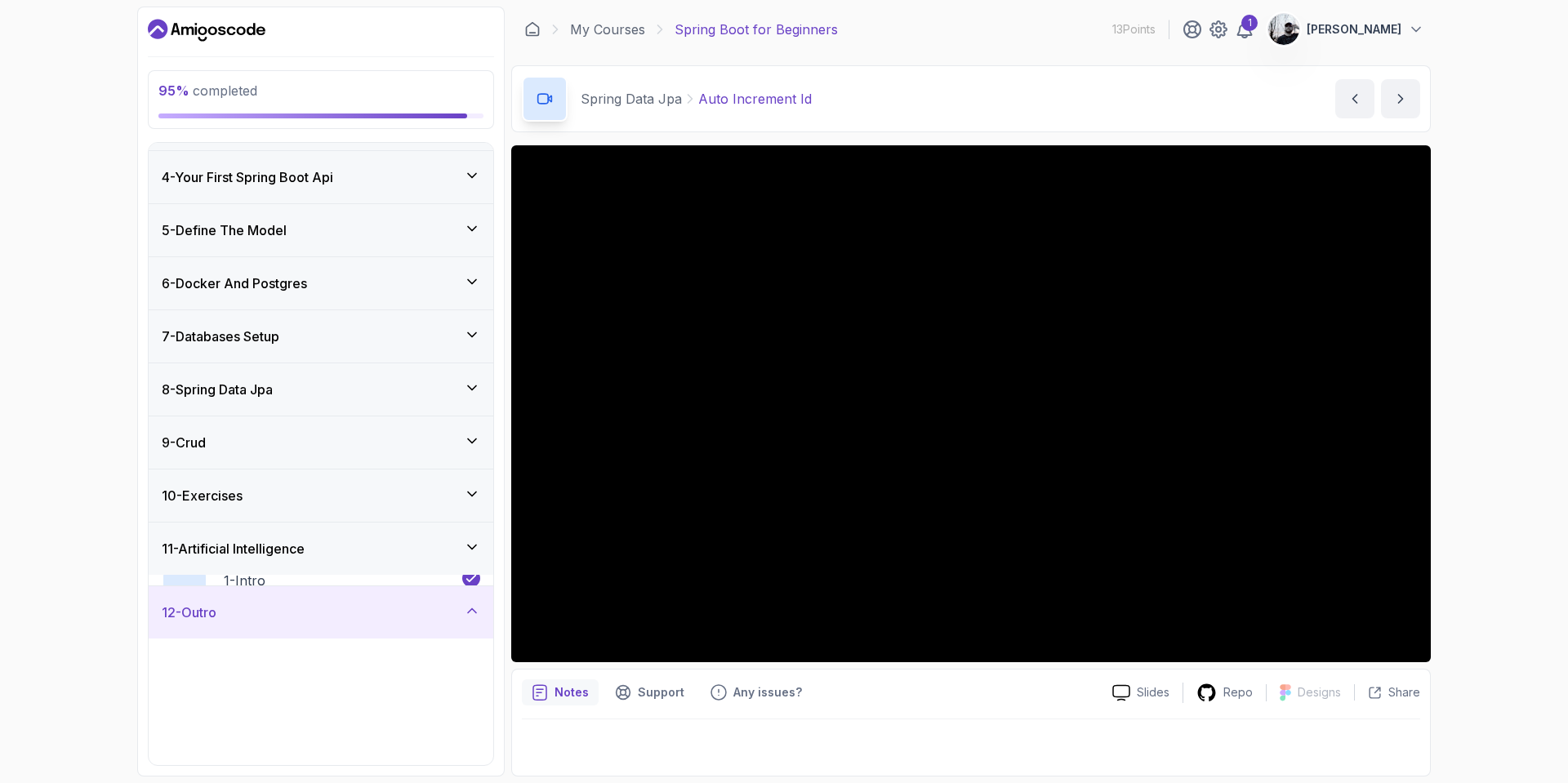
scroll to position [151, 0]
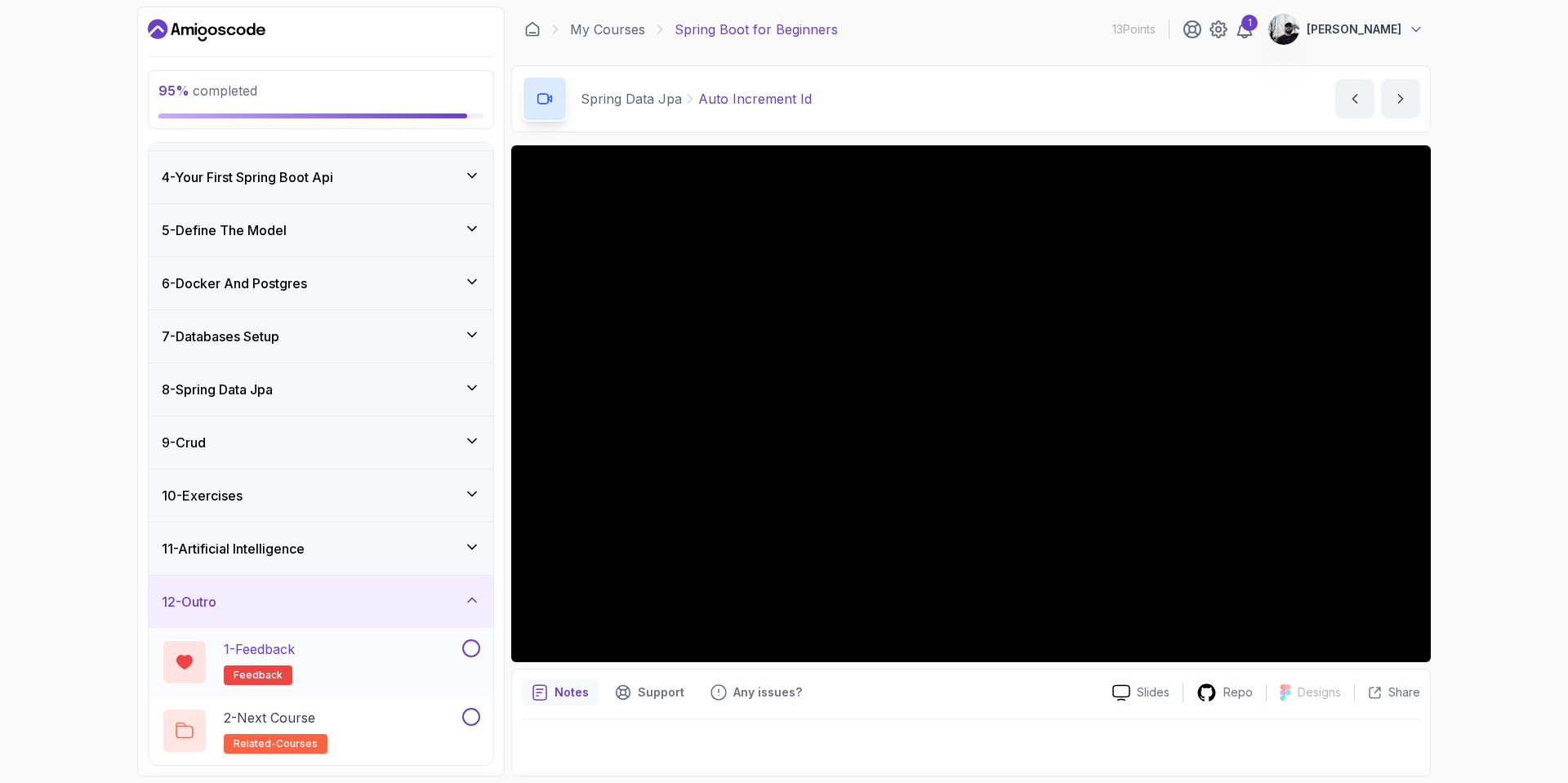
click at [472, 648] on button at bounding box center [471, 647] width 18 height 18
click at [469, 716] on button at bounding box center [471, 717] width 18 height 18
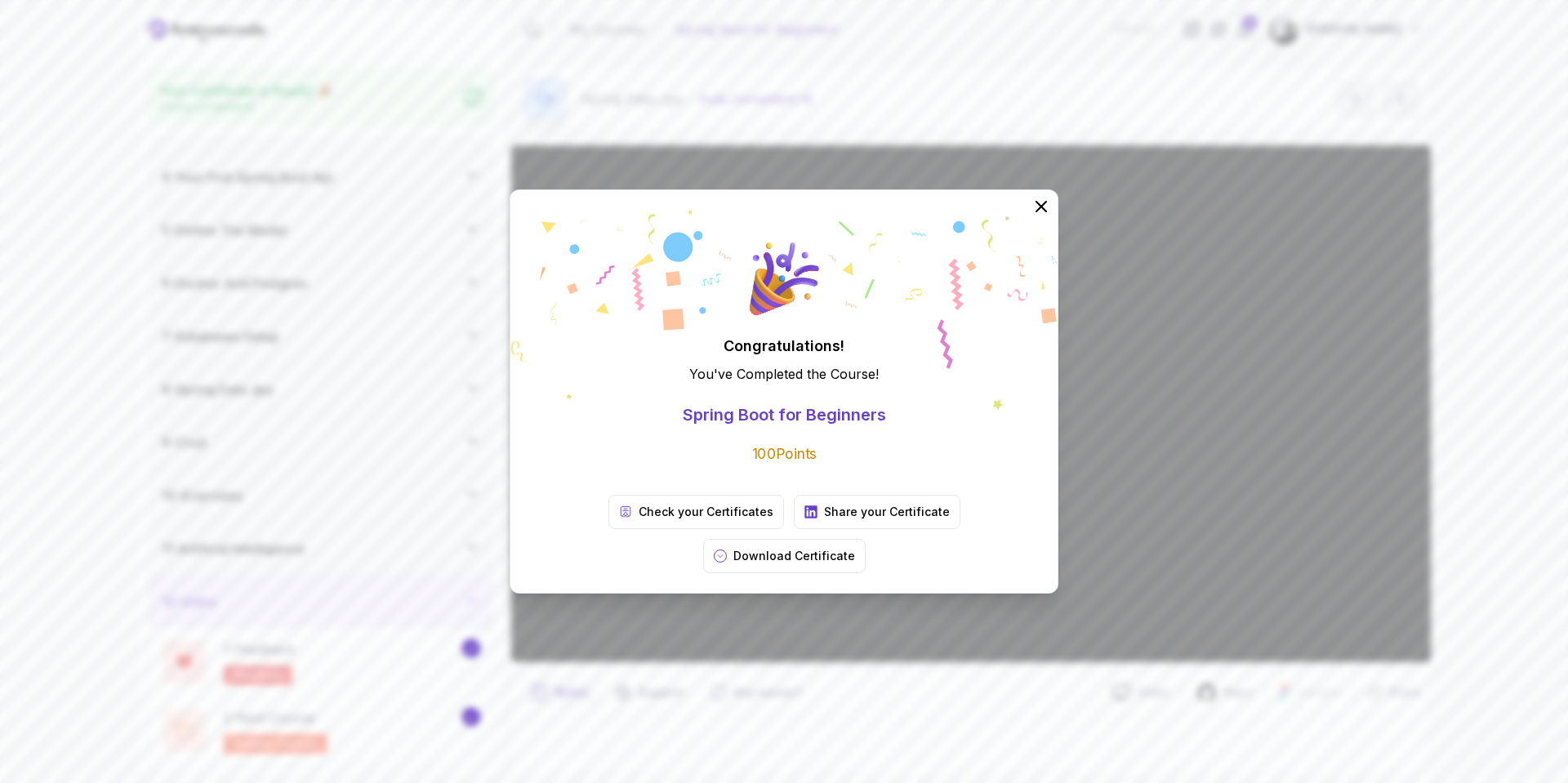
scroll to position [146, 0]
click at [639, 520] on p "Check your Certificates" at bounding box center [706, 511] width 135 height 16
click at [1043, 217] on icon at bounding box center [1041, 207] width 21 height 21
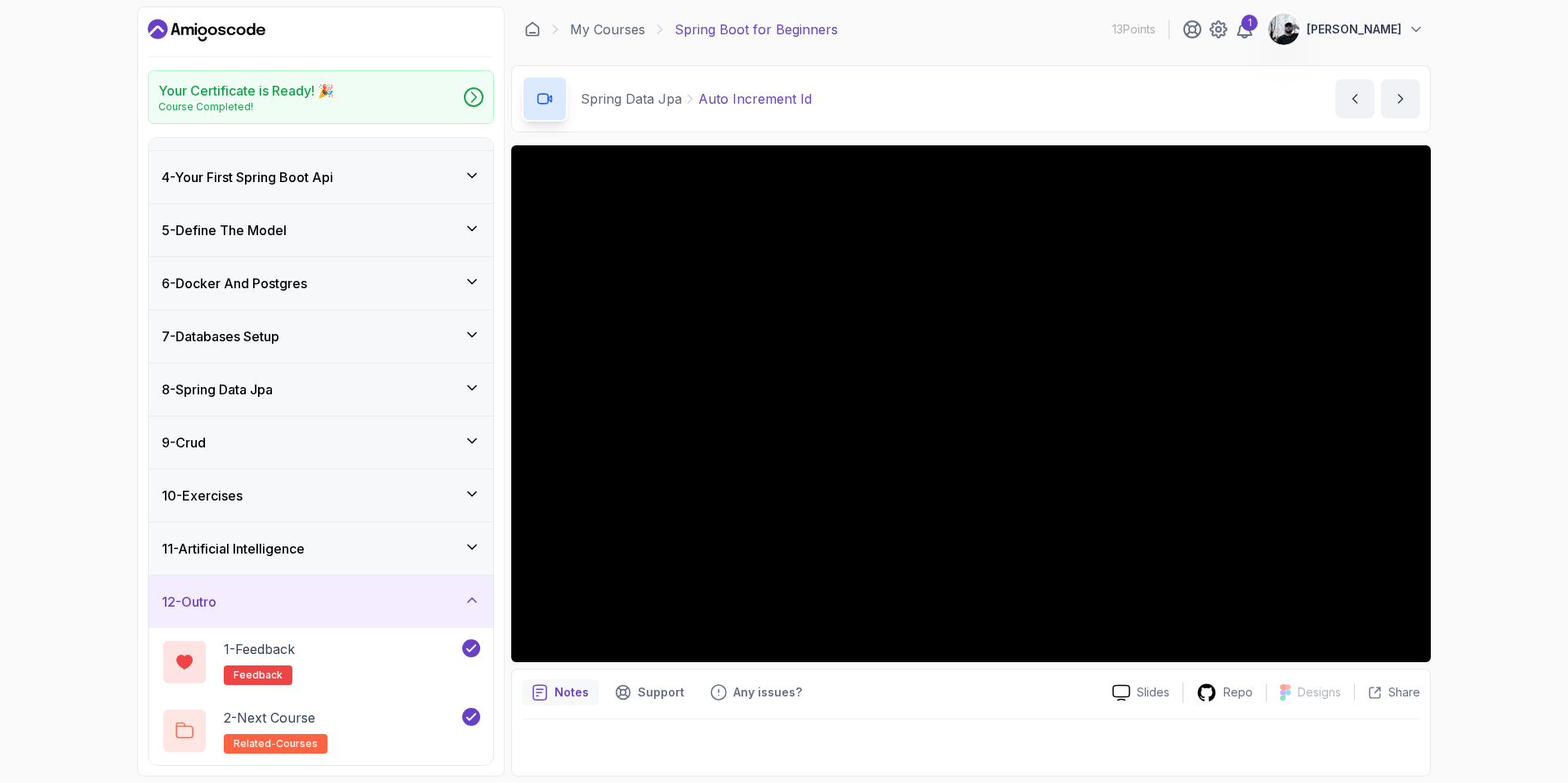
click at [1254, 32] on div "1" at bounding box center [1218, 29] width 72 height 20
click at [1254, 34] on icon at bounding box center [1244, 29] width 20 height 20
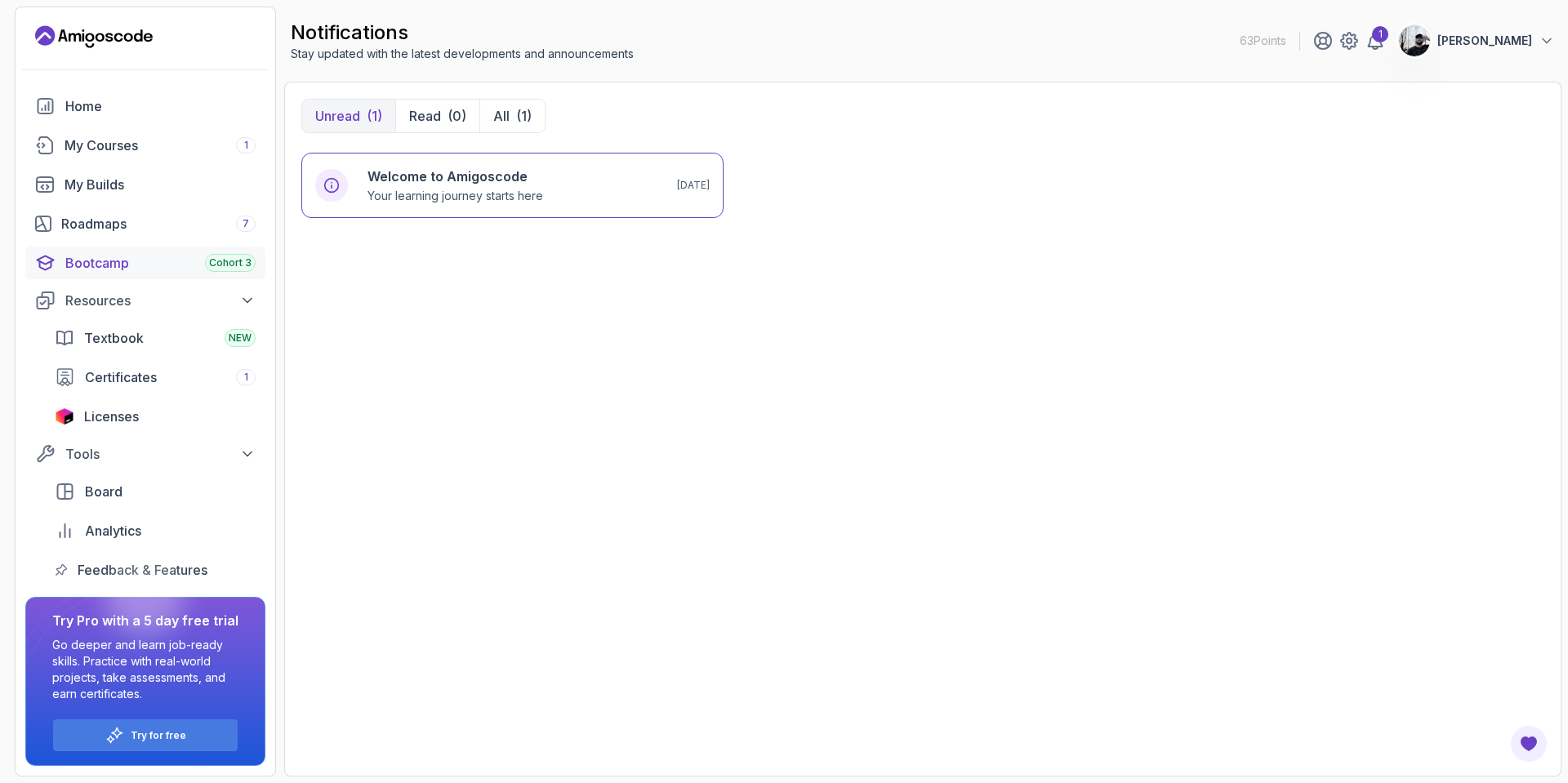
click at [155, 268] on div "Bootcamp Cohort 3" at bounding box center [160, 263] width 191 height 20
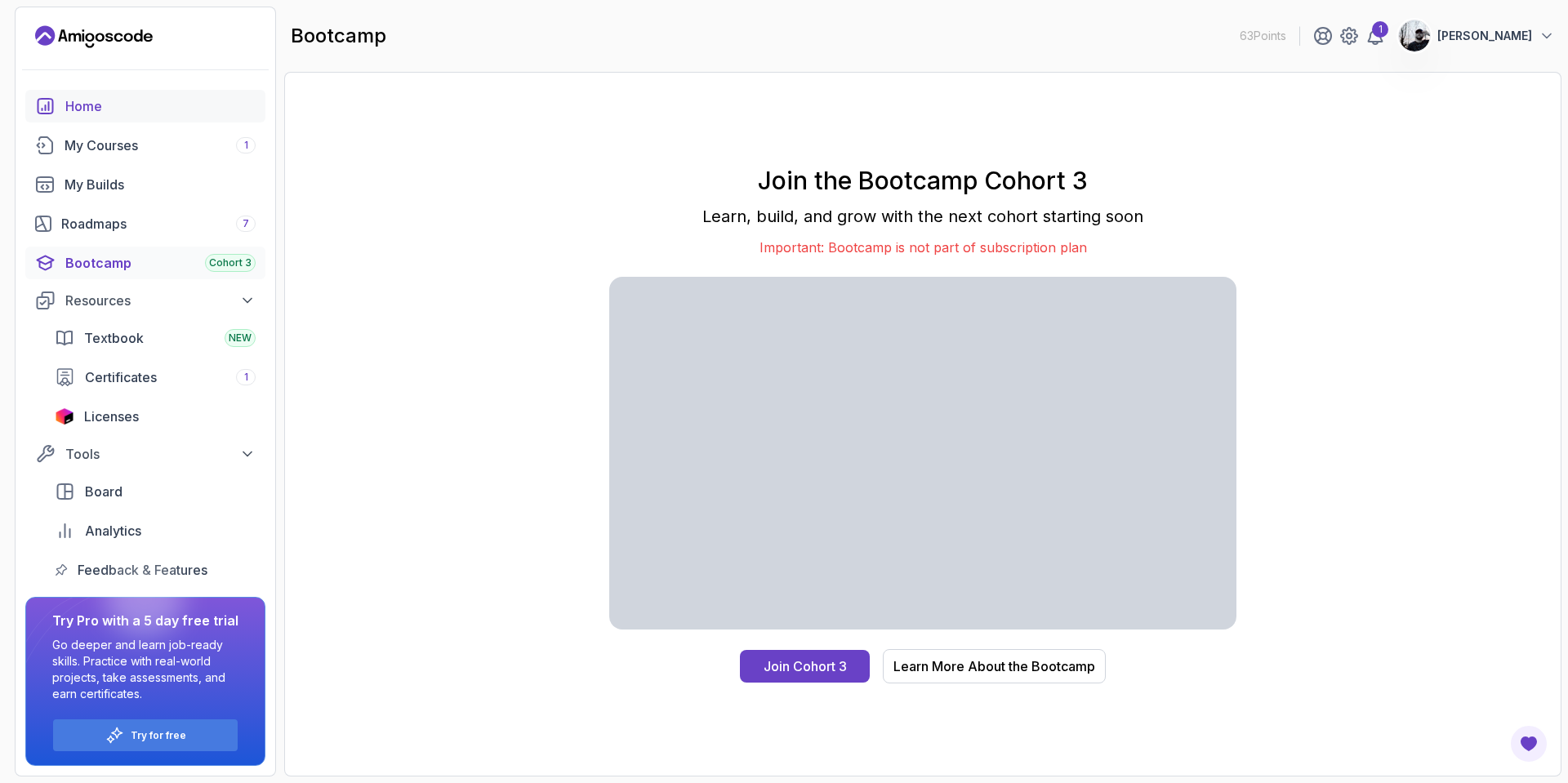
click at [65, 109] on div "Home" at bounding box center [160, 106] width 191 height 20
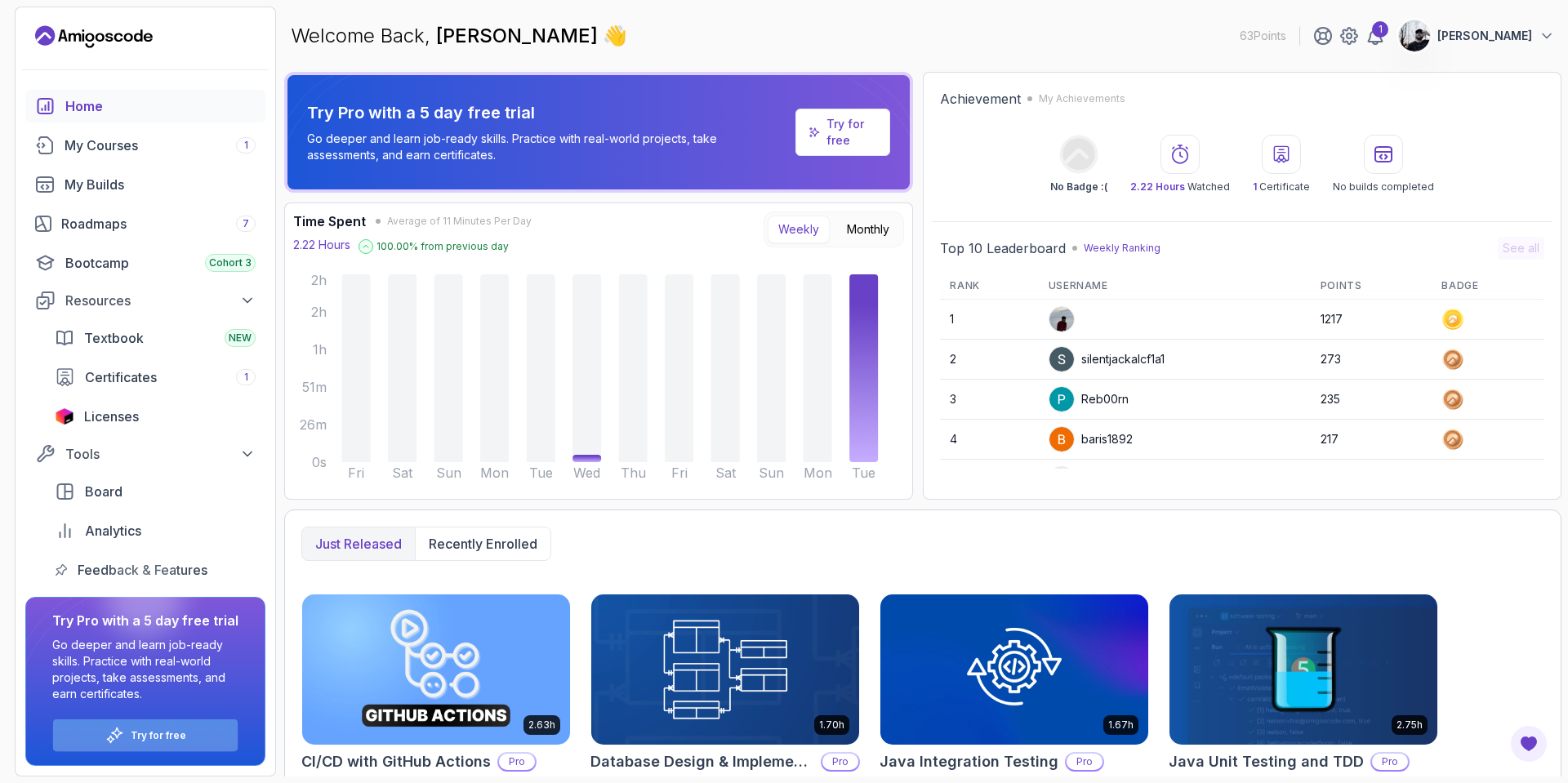
click at [143, 743] on div "Try for free" at bounding box center [145, 736] width 185 height 32
click at [138, 743] on div "Try for free" at bounding box center [145, 736] width 185 height 32
click at [138, 729] on p "Try for free" at bounding box center [158, 736] width 56 height 13
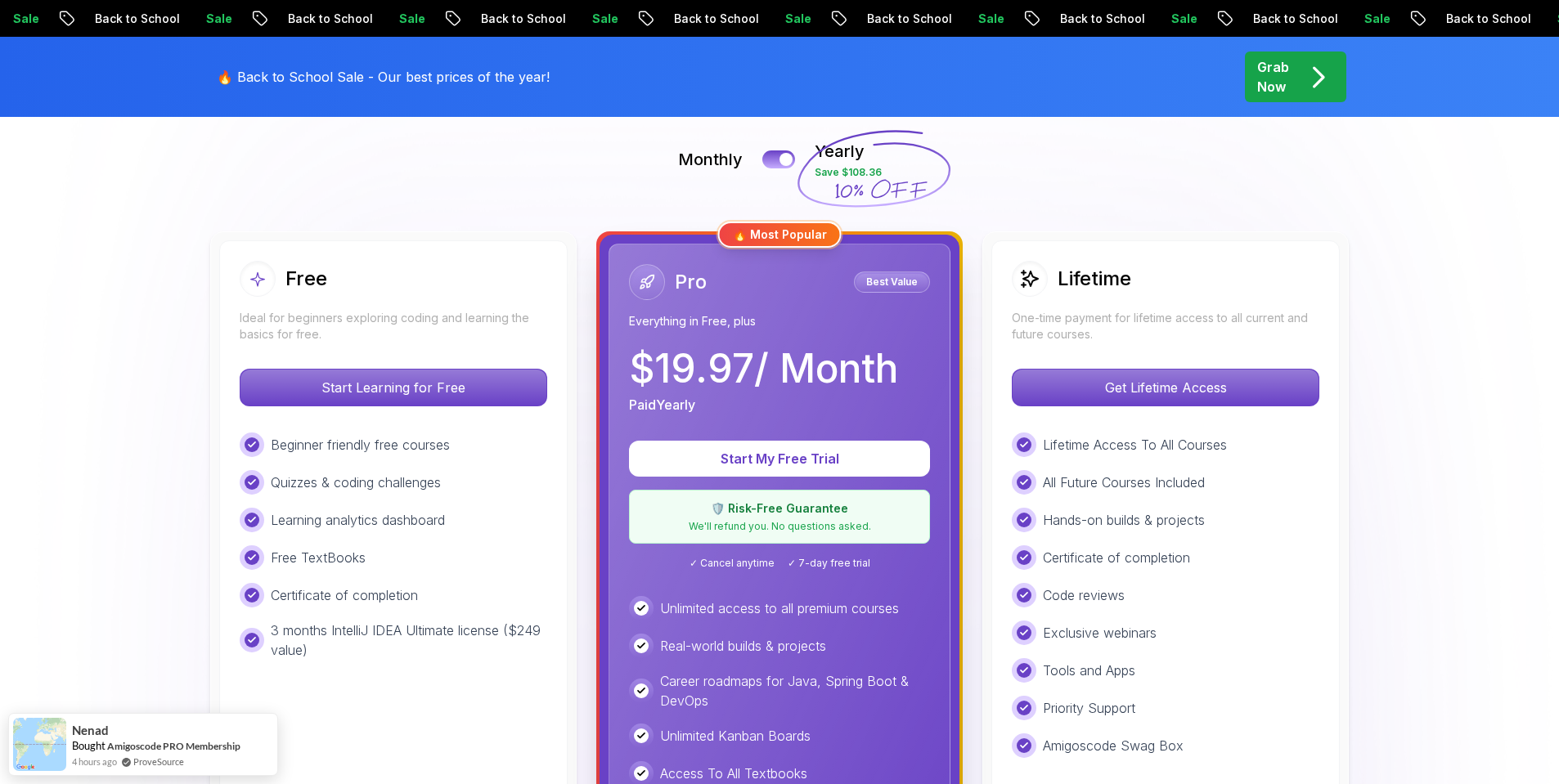
scroll to position [263, 0]
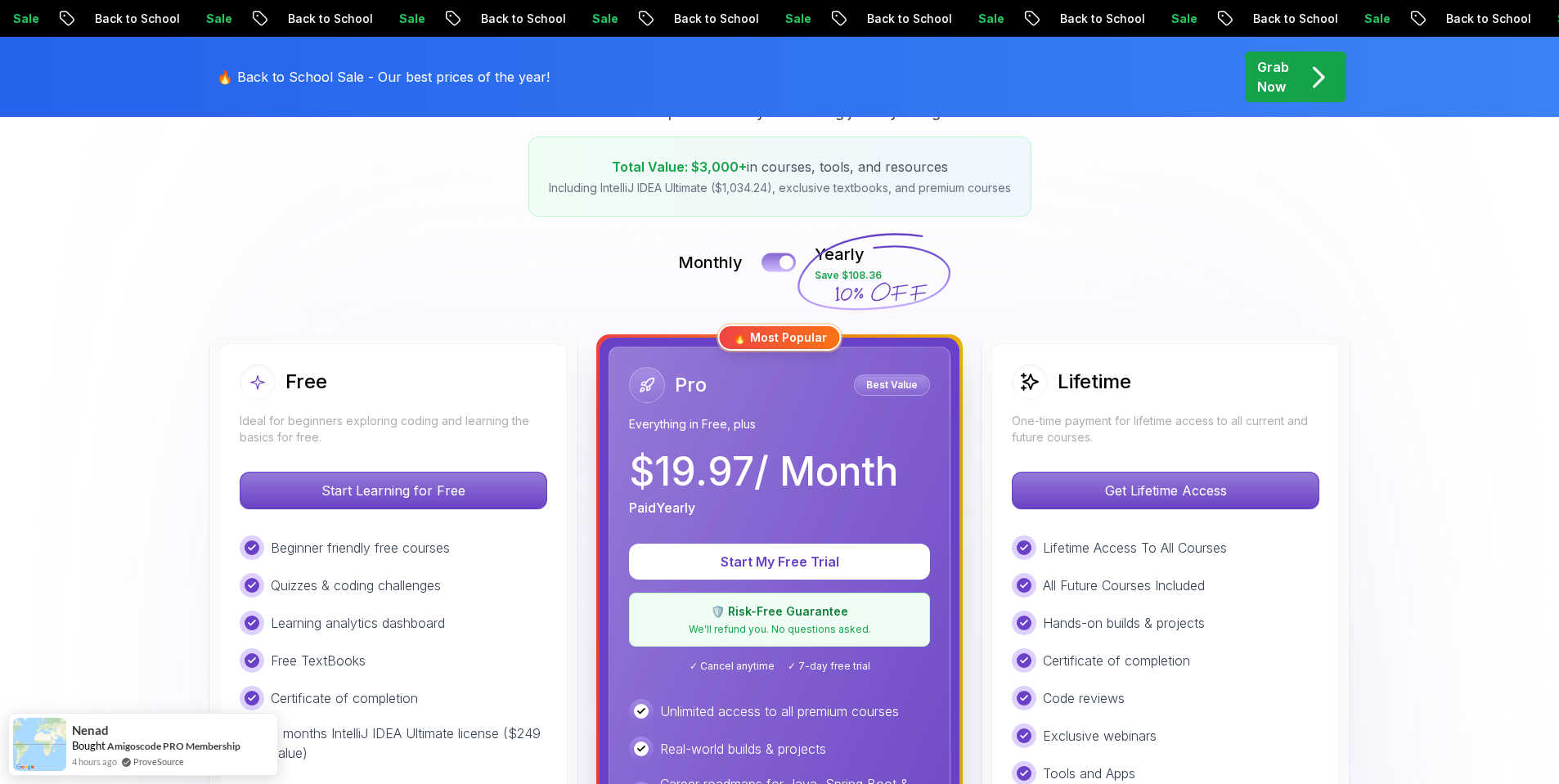
click at [776, 257] on button at bounding box center [779, 262] width 34 height 19
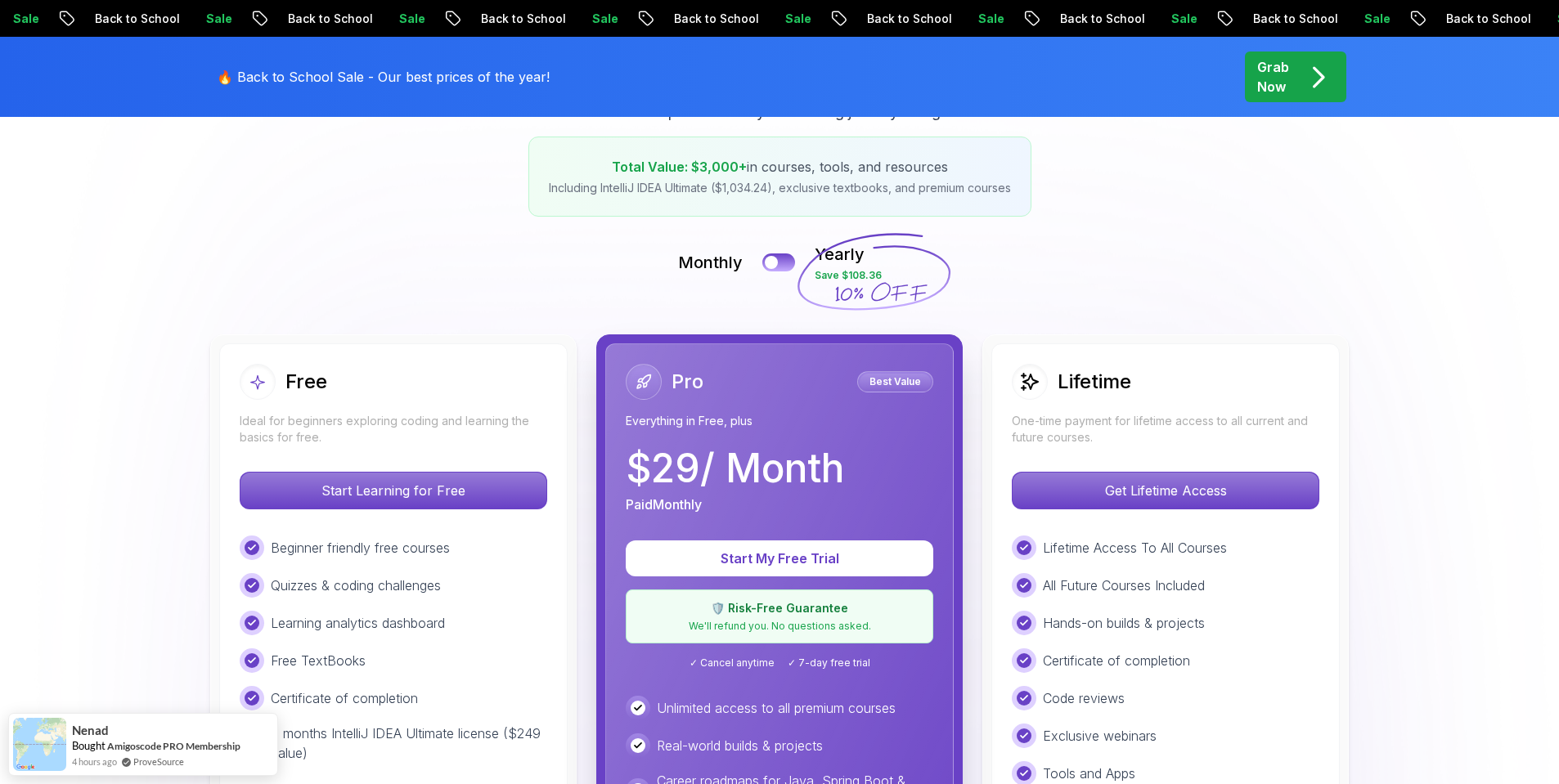
scroll to position [413, 0]
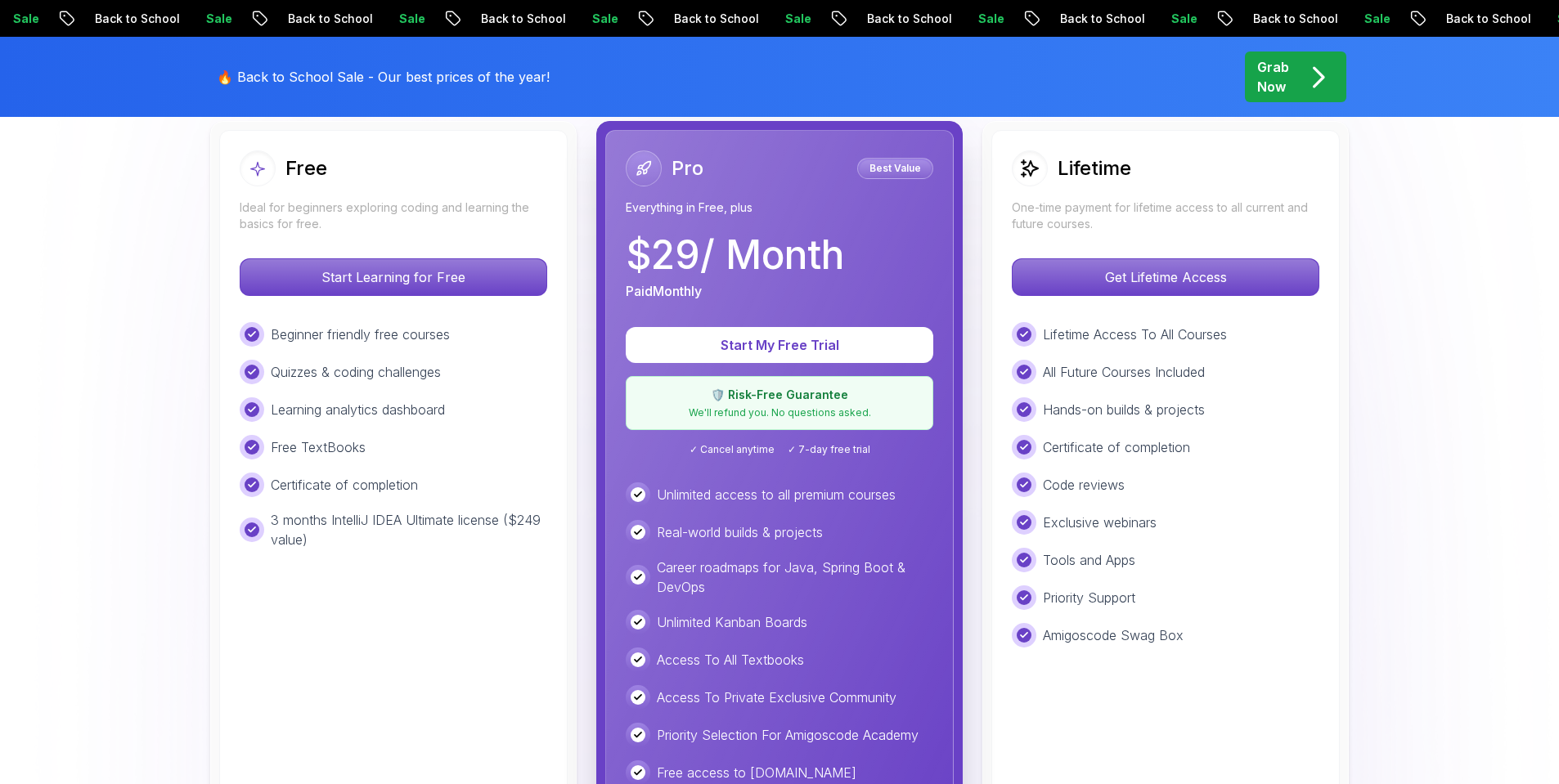
scroll to position [349, 0]
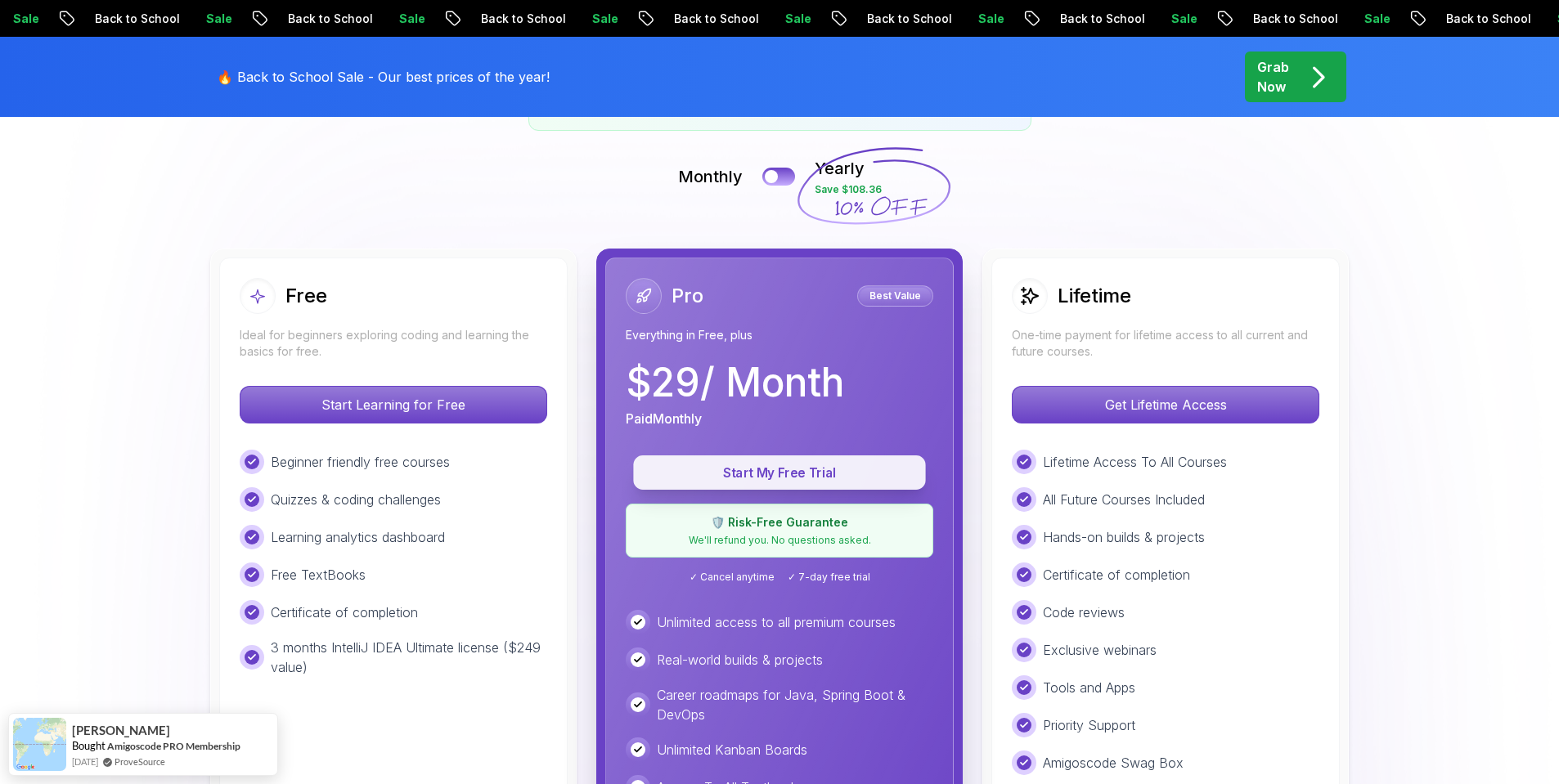
click at [817, 481] on p "Start My Free Trial" at bounding box center [779, 473] width 255 height 19
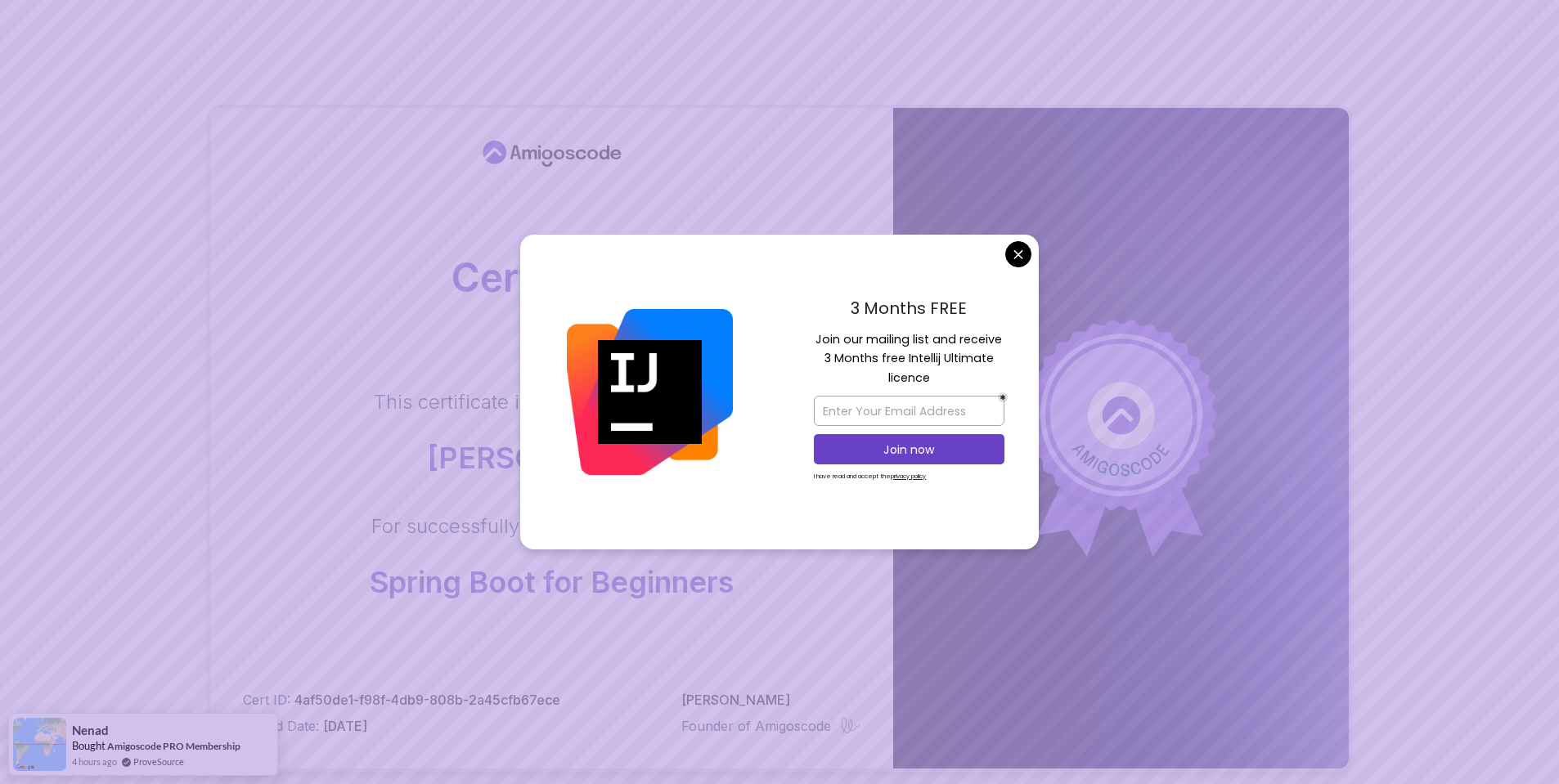
click at [1023, 260] on body "Certificate This certificate is proudly presented to: [PERSON_NAME] For success…" at bounding box center [780, 517] width 1559 height 1035
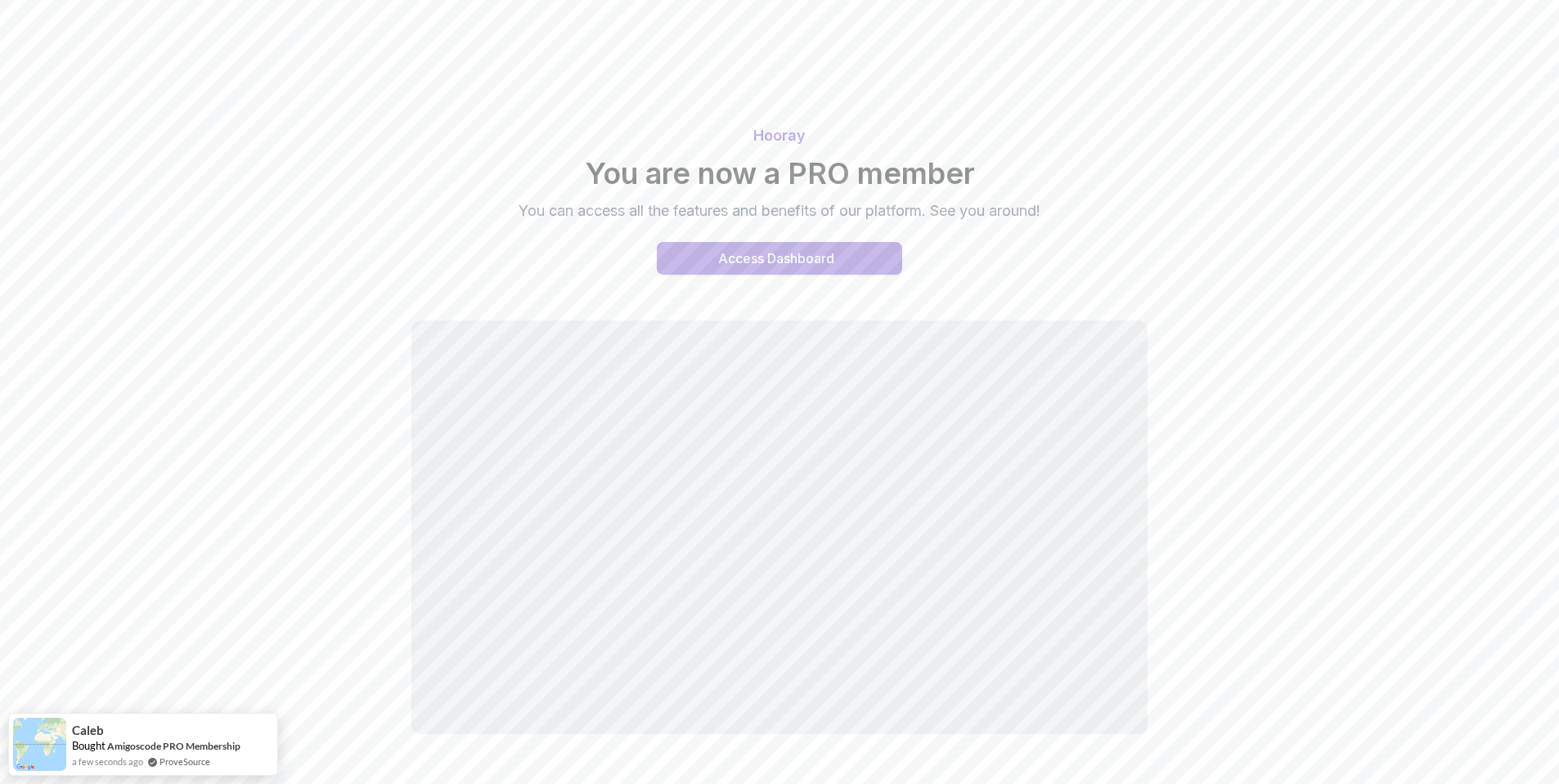
click at [822, 267] on div "Access Dashboard" at bounding box center [776, 258] width 116 height 20
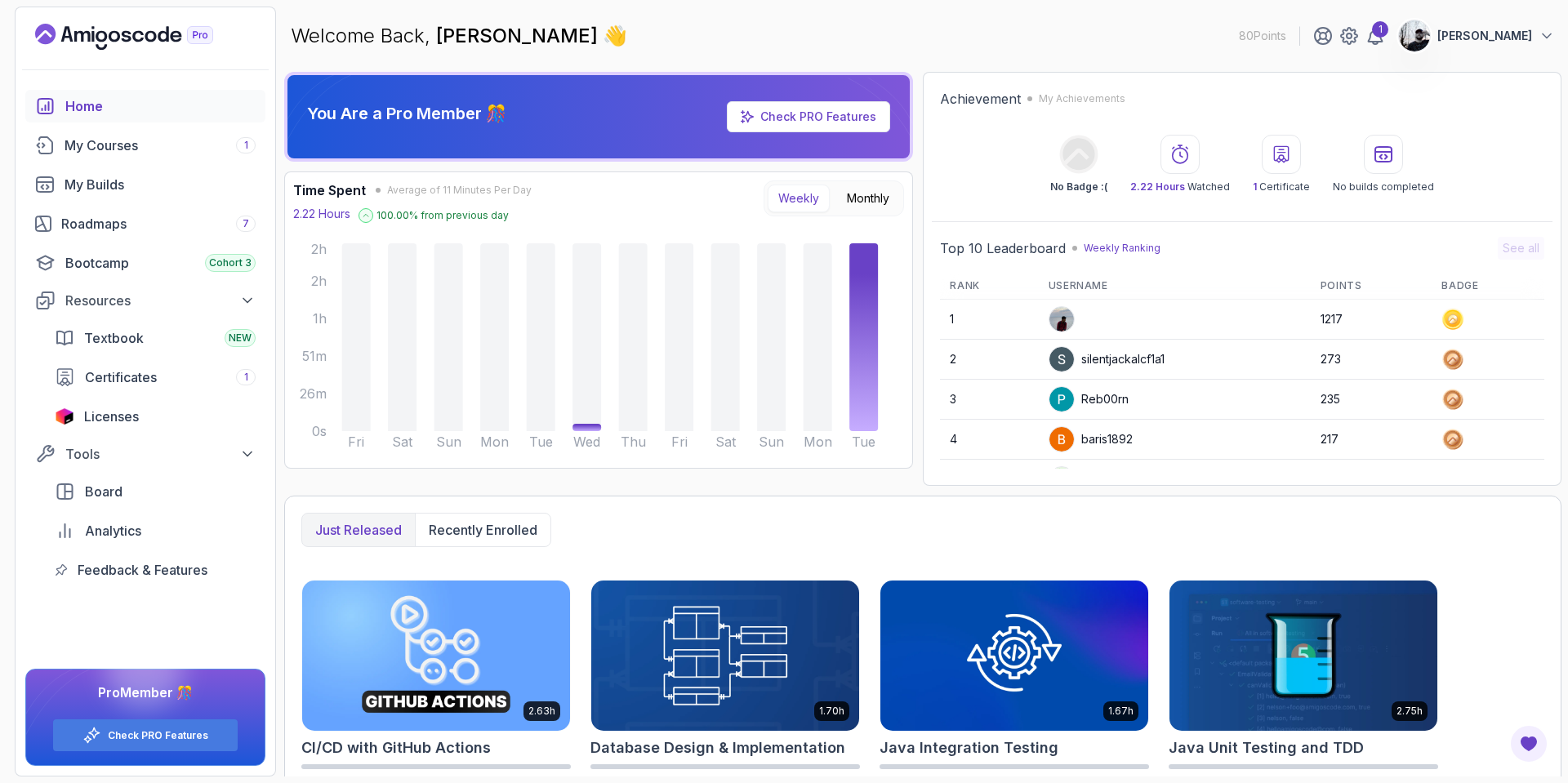
scroll to position [264, 0]
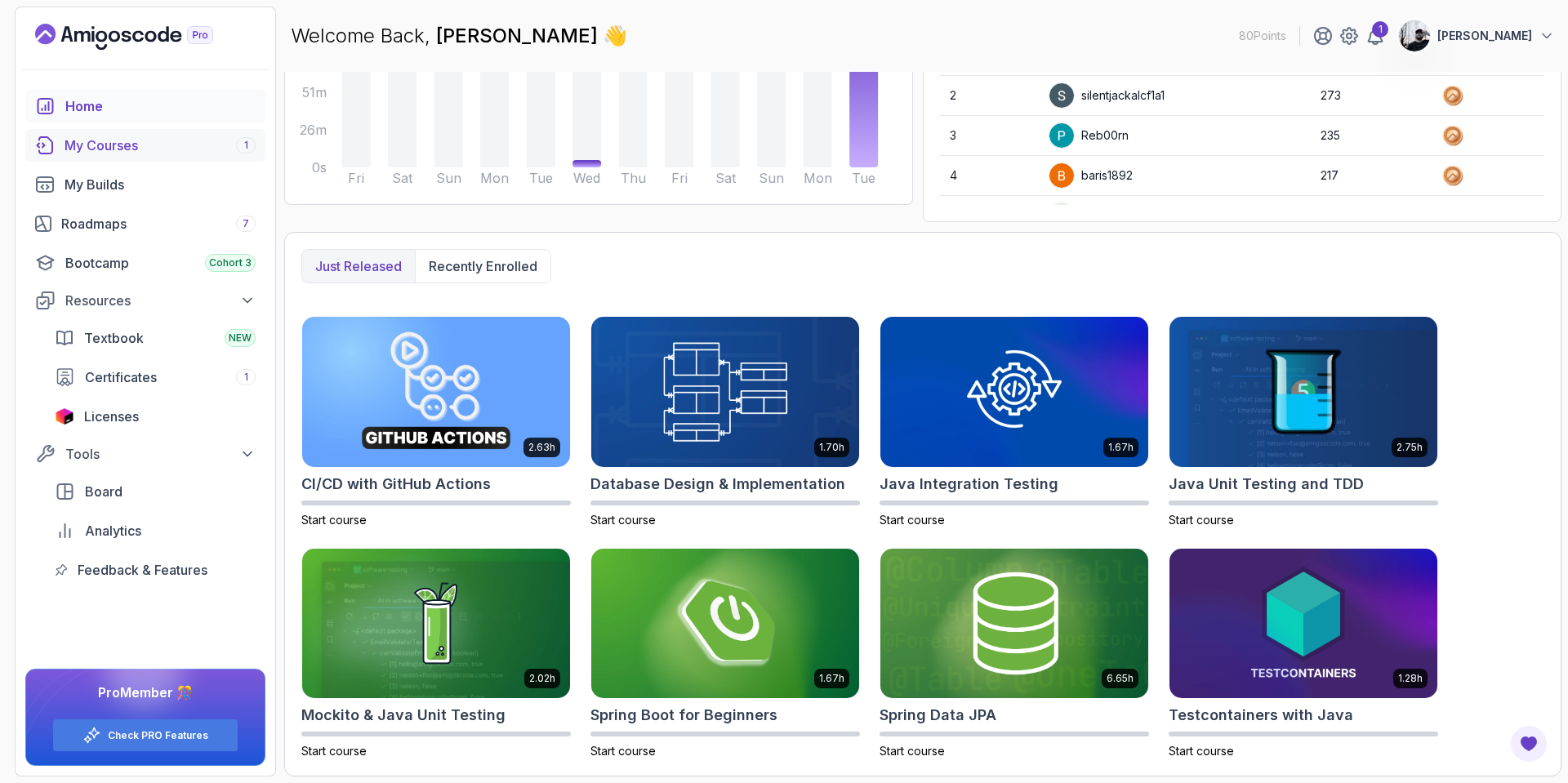
click at [106, 145] on div "My Courses 1" at bounding box center [160, 145] width 191 height 20
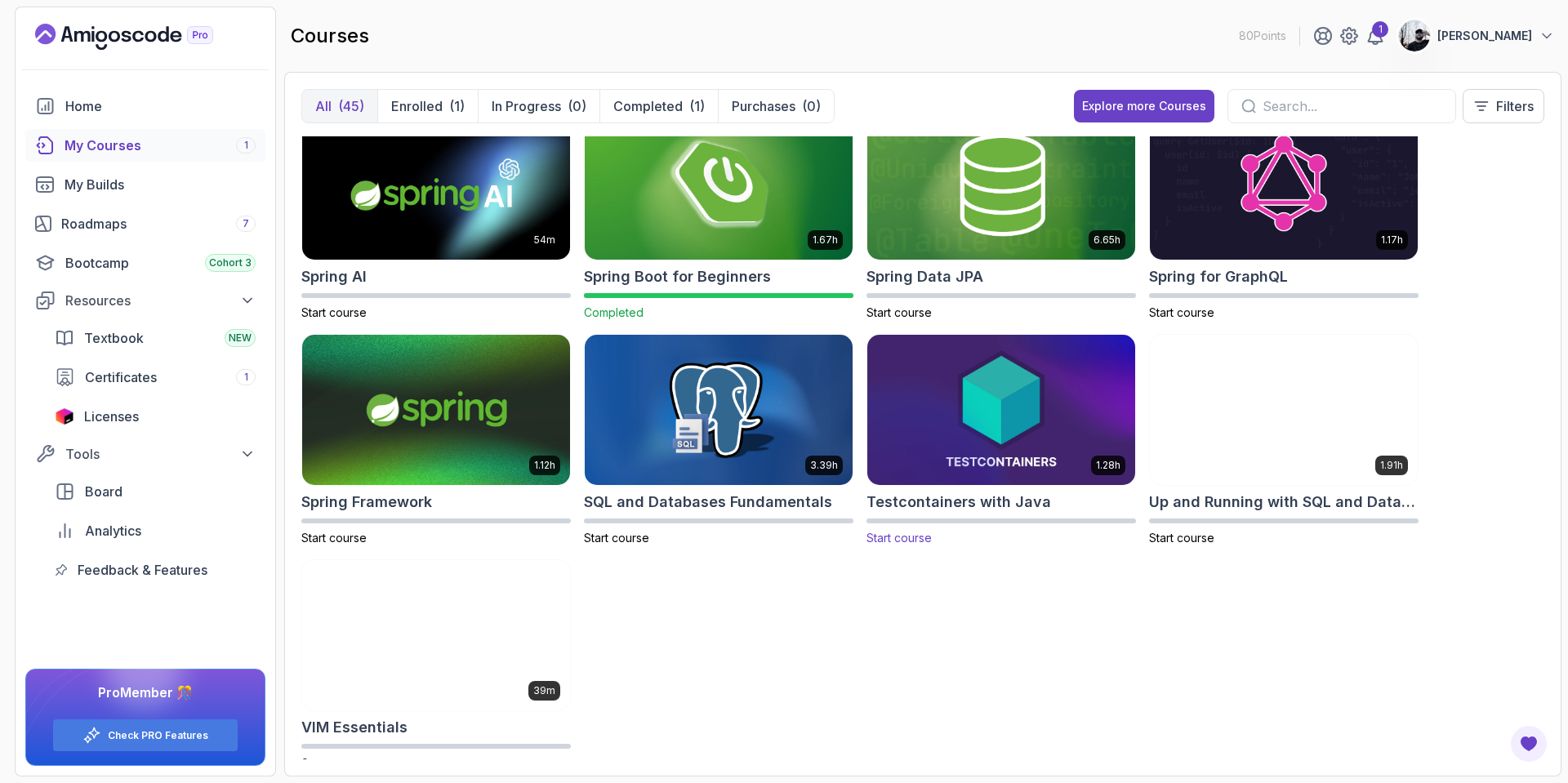
scroll to position [2085, 0]
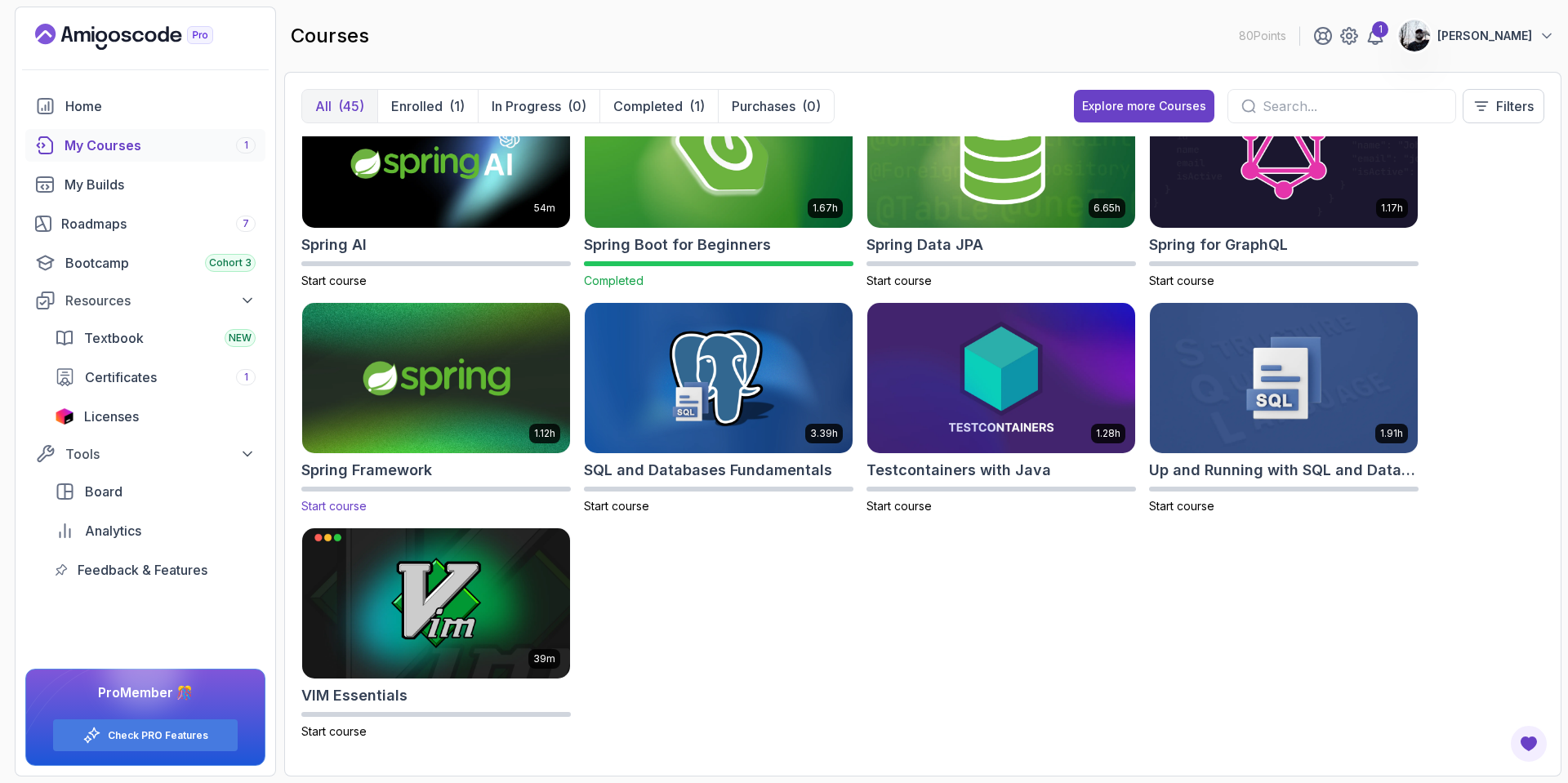
click at [391, 375] on img at bounding box center [436, 378] width 281 height 157
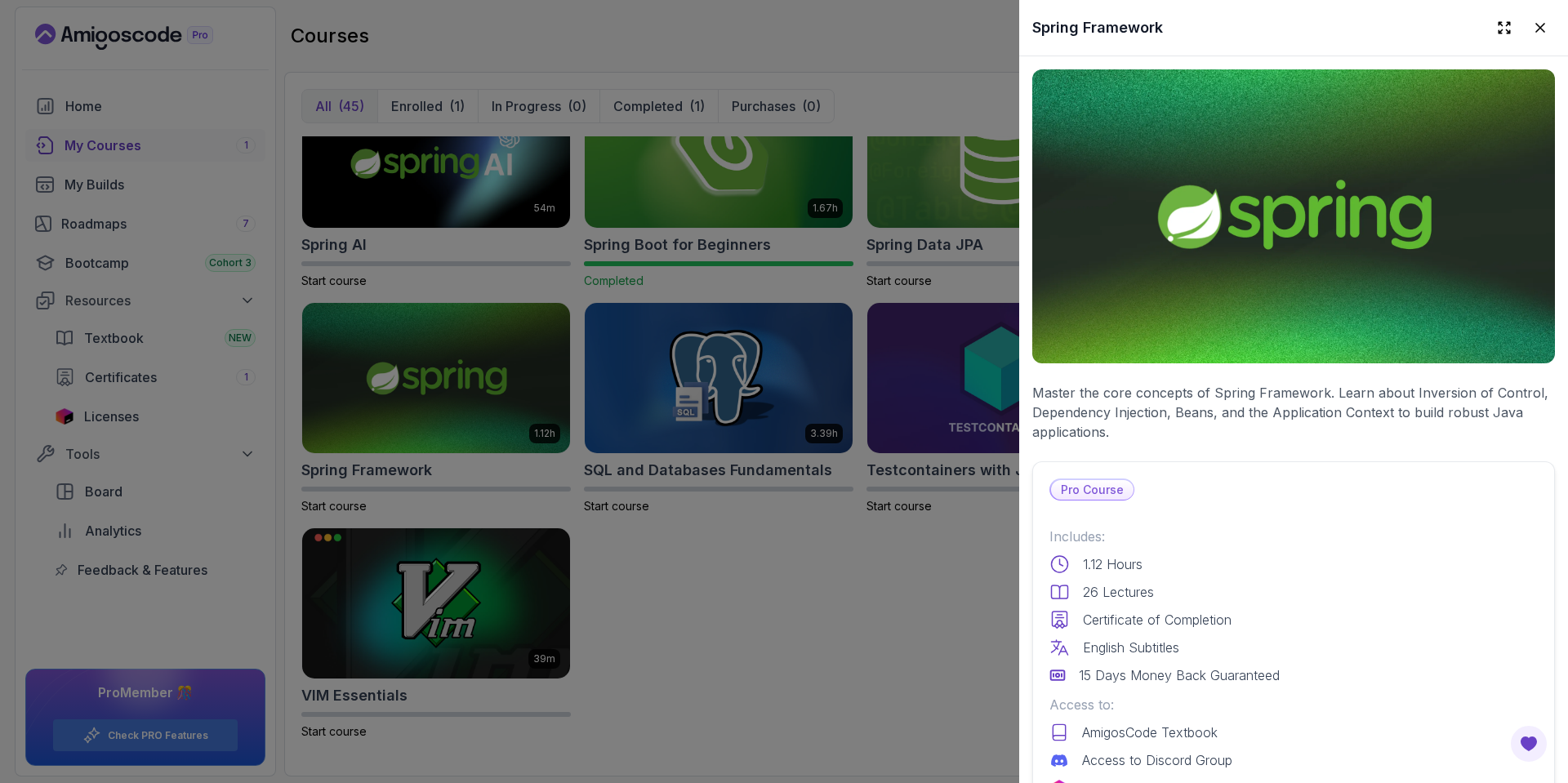
scroll to position [320, 0]
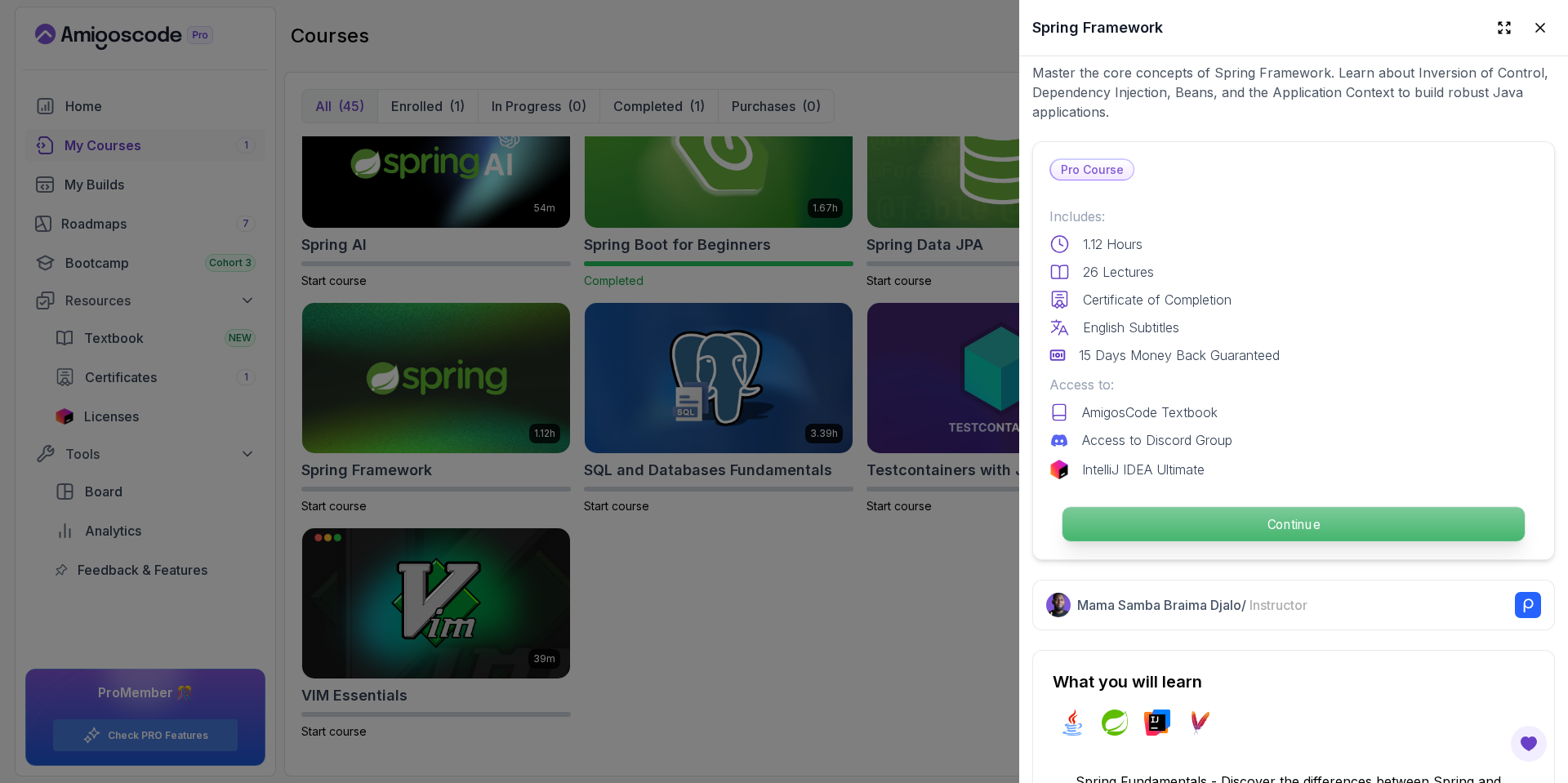
click at [1316, 510] on p "Continue" at bounding box center [1294, 524] width 463 height 34
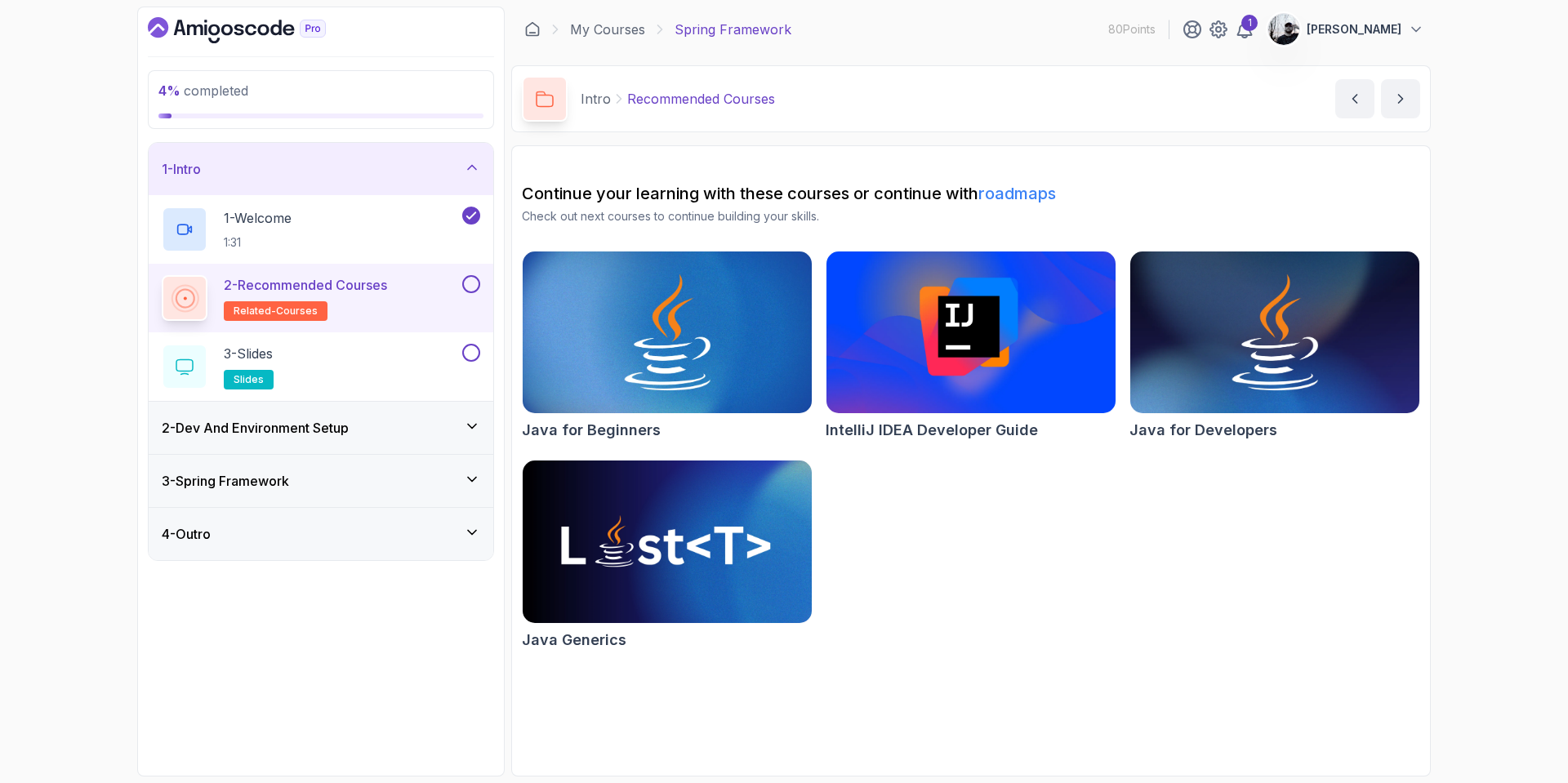
click at [476, 290] on button at bounding box center [471, 283] width 18 height 18
click at [443, 353] on div "3 - Slides slides" at bounding box center [311, 367] width 298 height 46
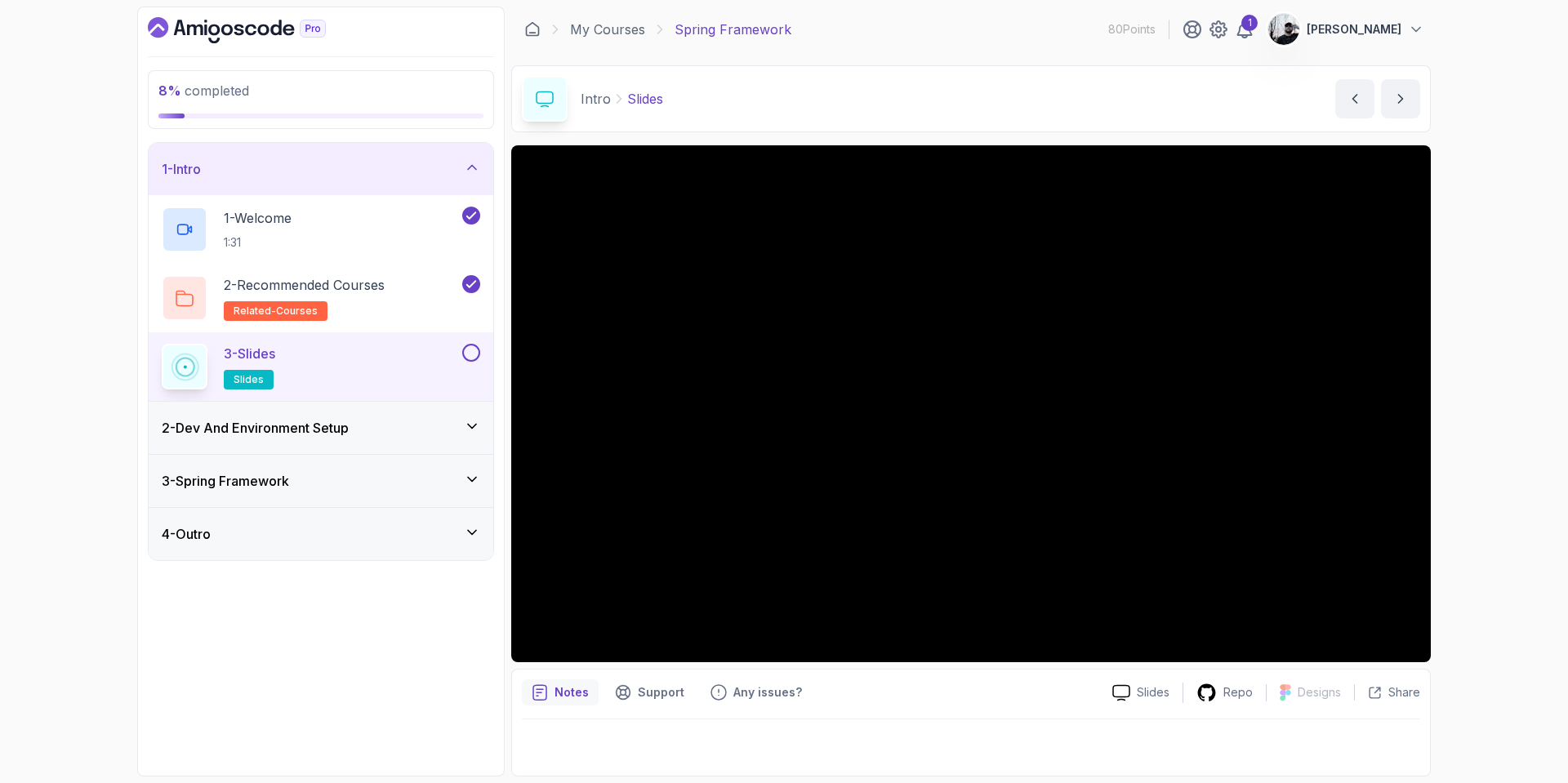
click at [473, 352] on button at bounding box center [471, 353] width 18 height 18
click at [425, 437] on div "2 - Dev And Environment Setup" at bounding box center [321, 428] width 319 height 20
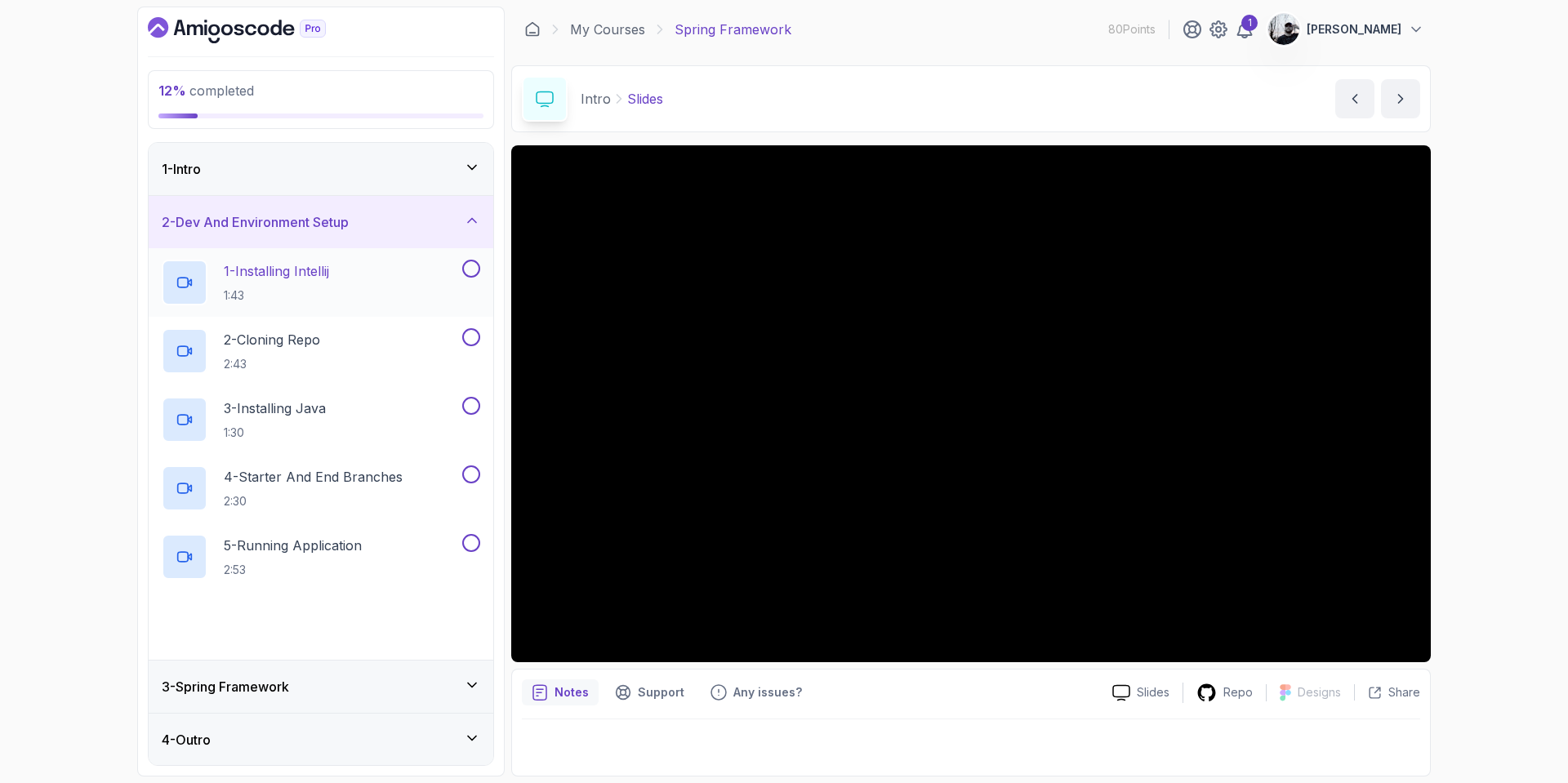
click at [362, 269] on div "1 - Installing Intellij 1:43" at bounding box center [311, 282] width 298 height 46
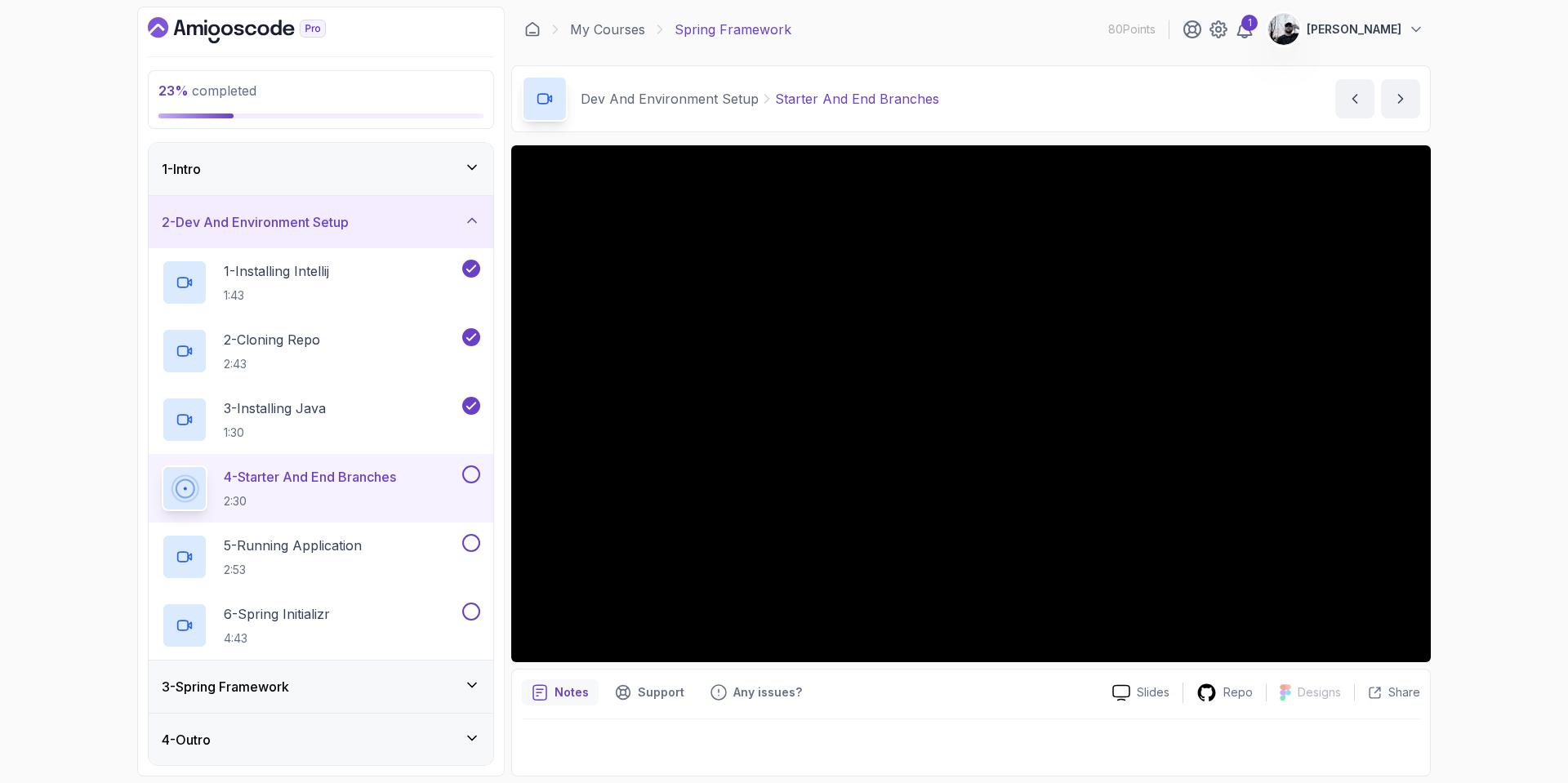
scroll to position [1, 0]
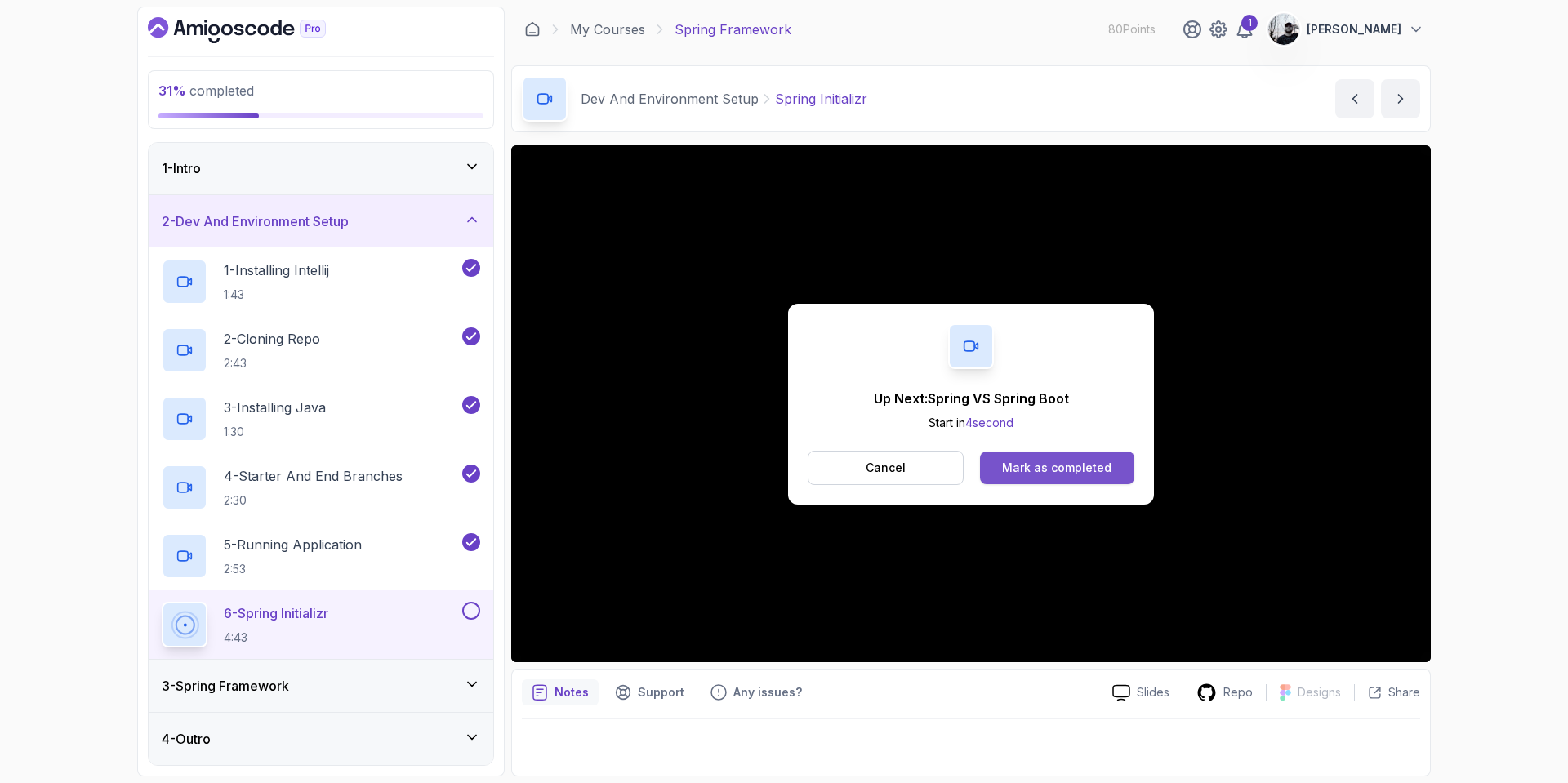
click at [1057, 480] on button "Mark as completed" at bounding box center [1057, 467] width 155 height 32
